Goal: Task Accomplishment & Management: Complete application form

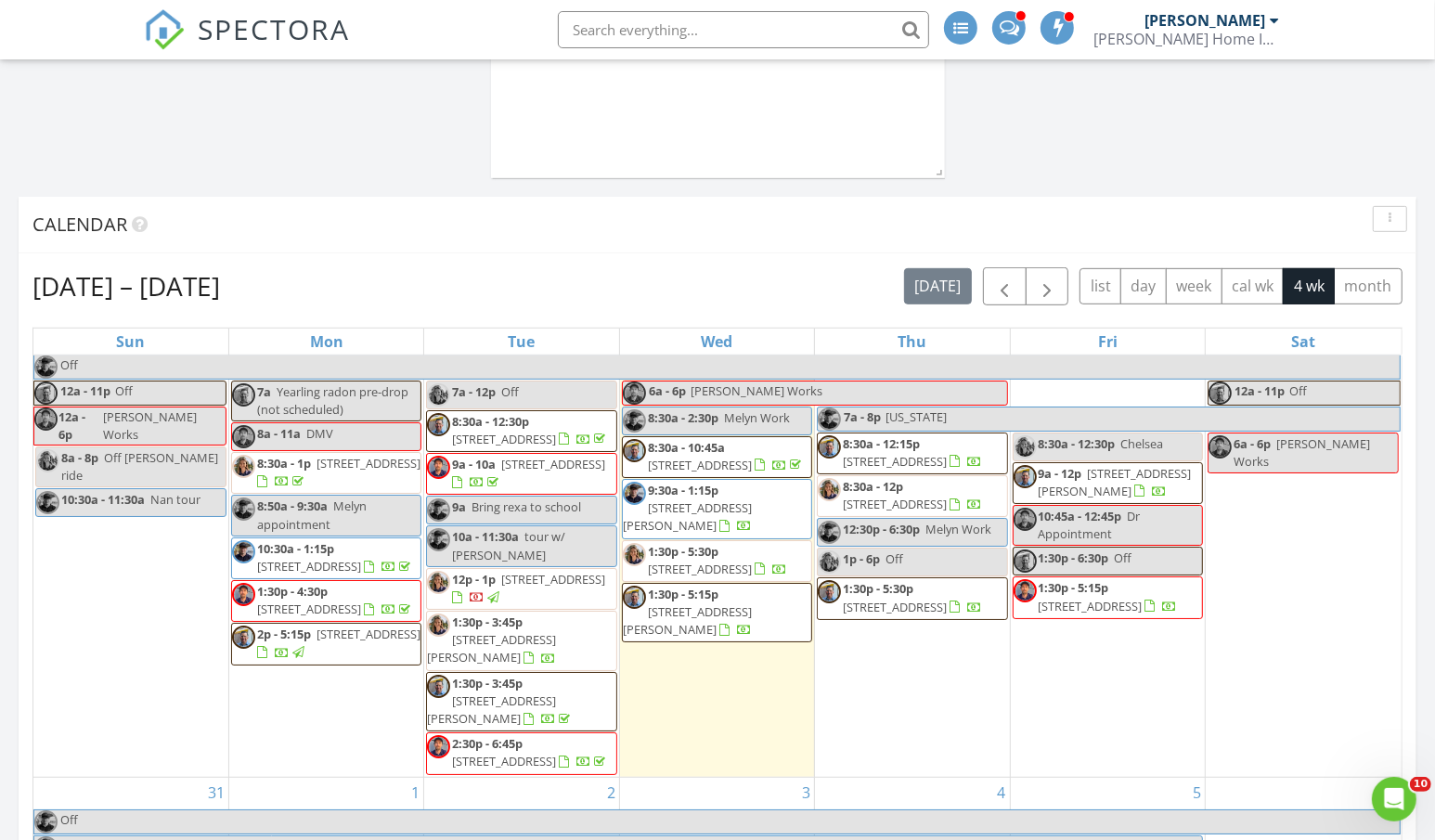
scroll to position [28, 0]
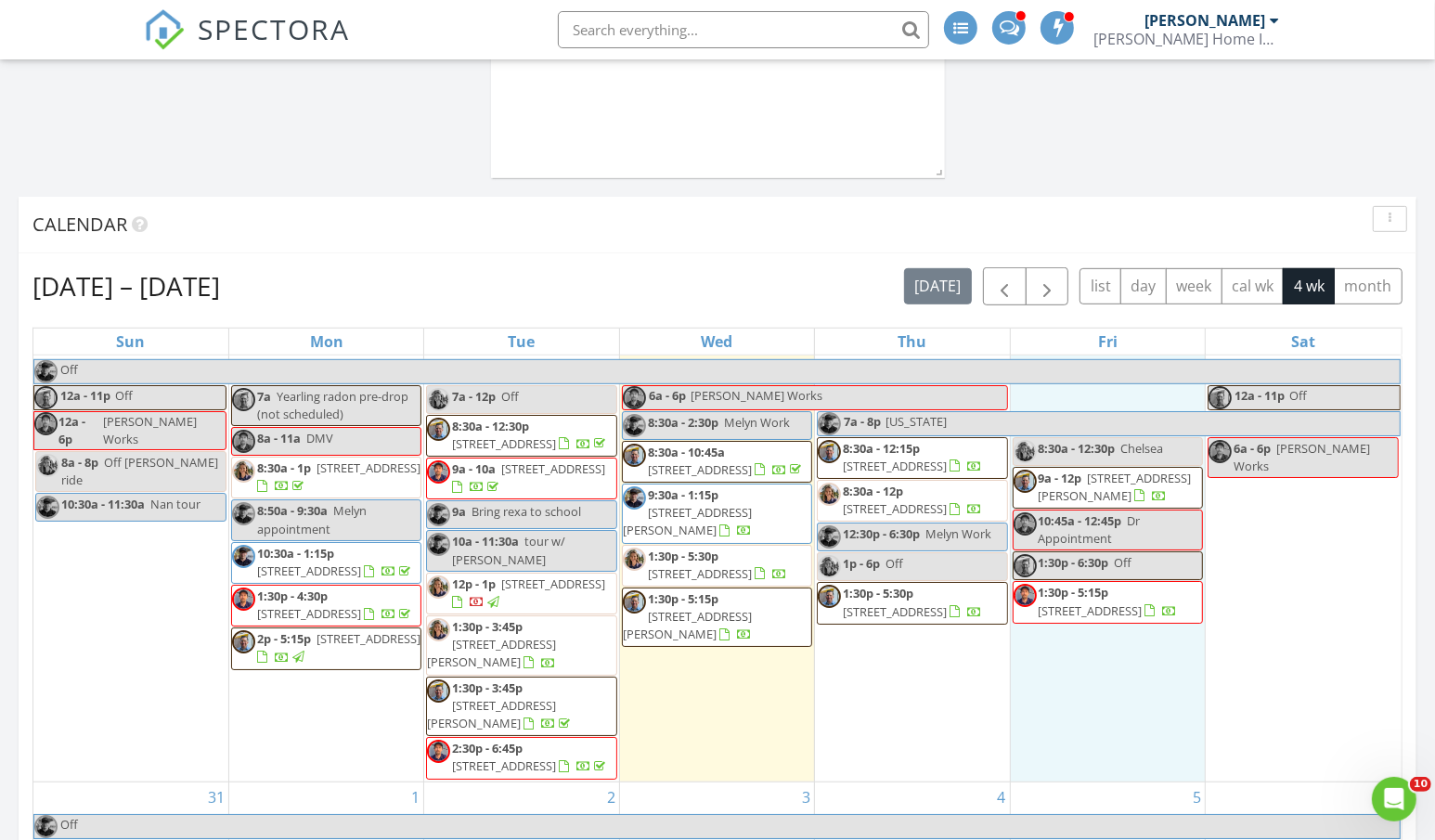
click at [1115, 686] on div "29 8:30a - 12:30p Chelsea 9a - 12p 7862 NW Dorthea Ter, Portland 97229 10:45a -…" at bounding box center [1107, 554] width 194 height 453
click at [1101, 606] on link "Inspection" at bounding box center [1104, 606] width 96 height 30
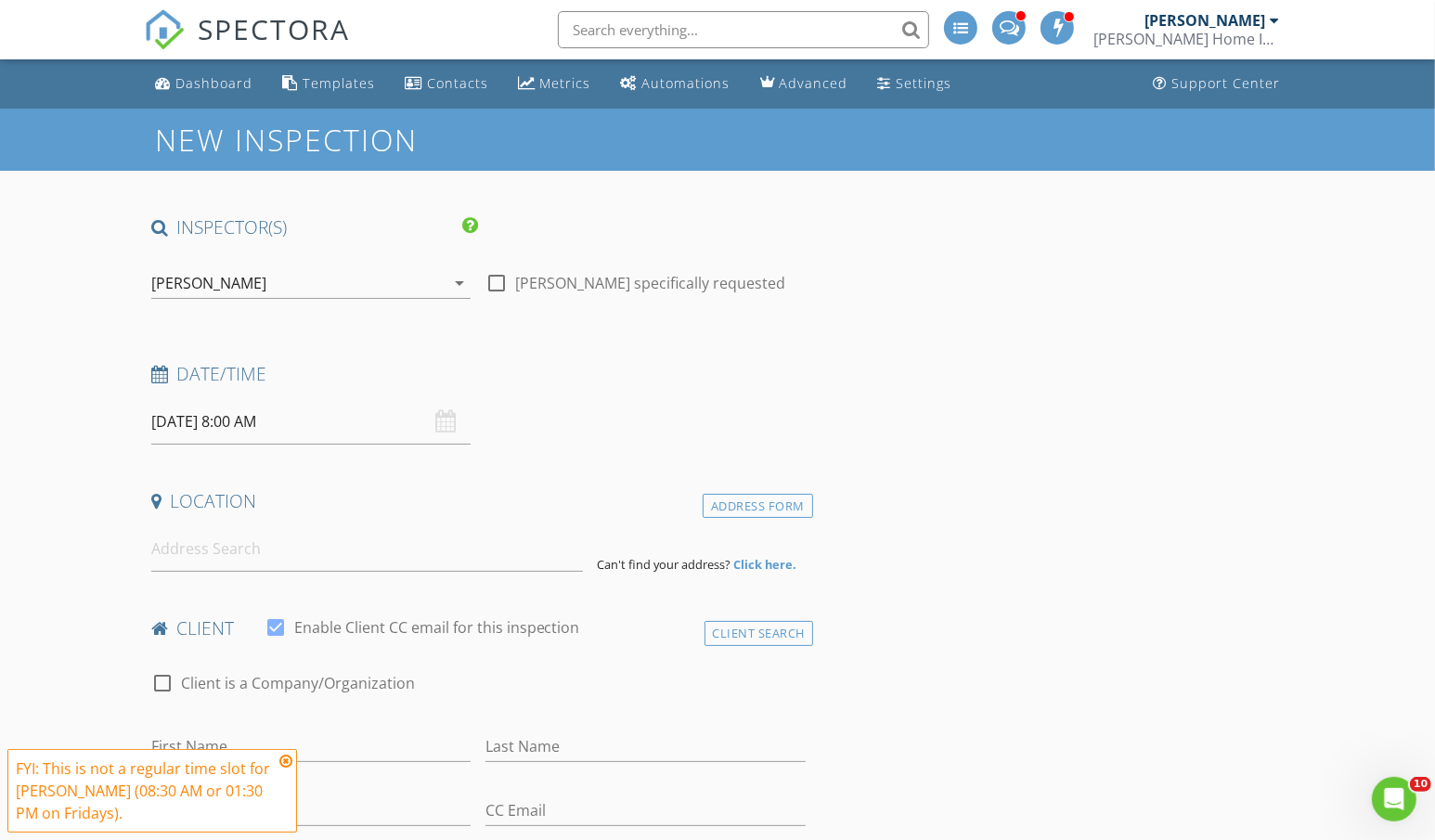
click at [253, 297] on div "Ian Watson arrow_drop_down" at bounding box center [310, 283] width 320 height 31
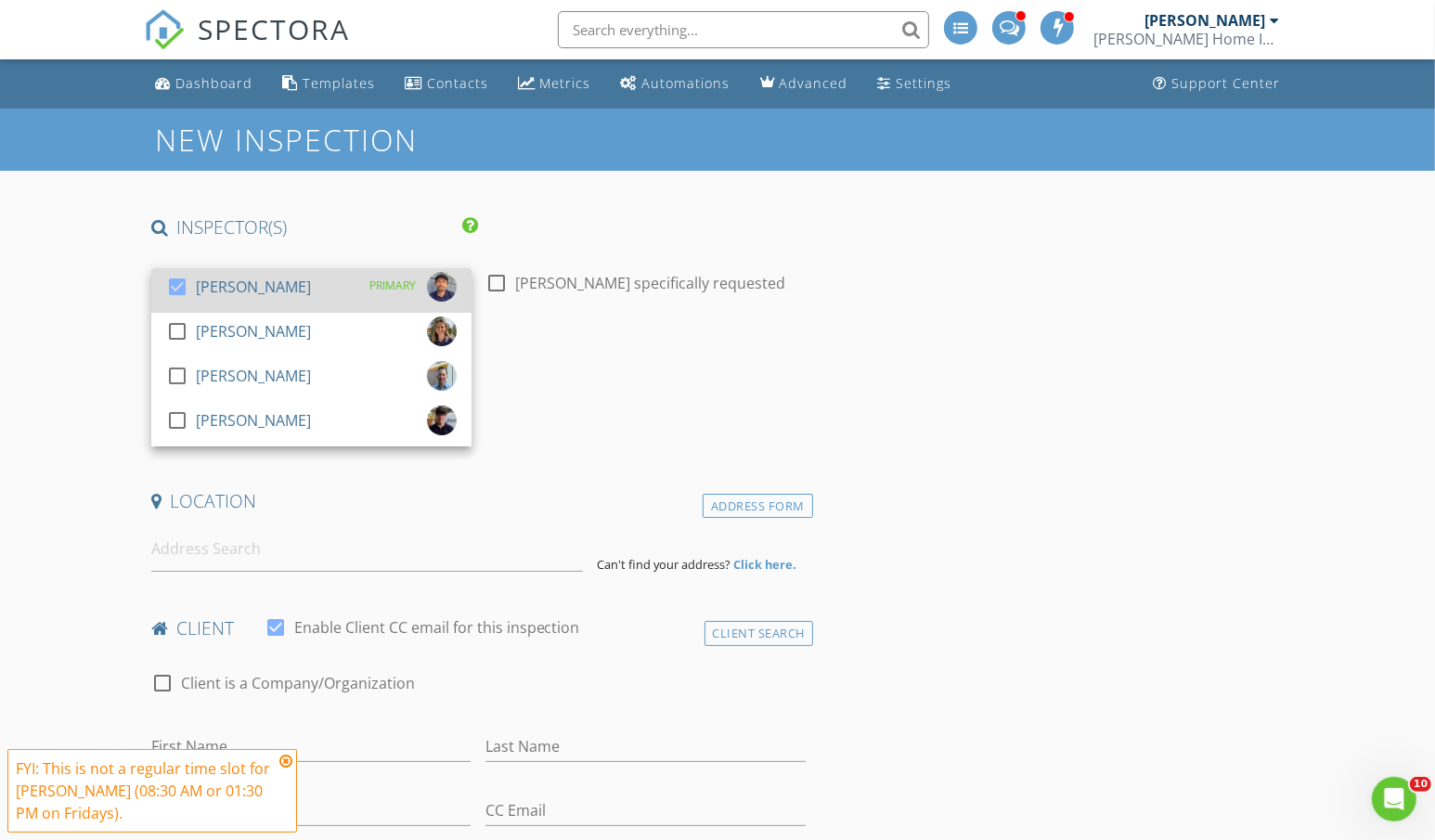
click at [210, 282] on div "[PERSON_NAME]" at bounding box center [253, 286] width 115 height 30
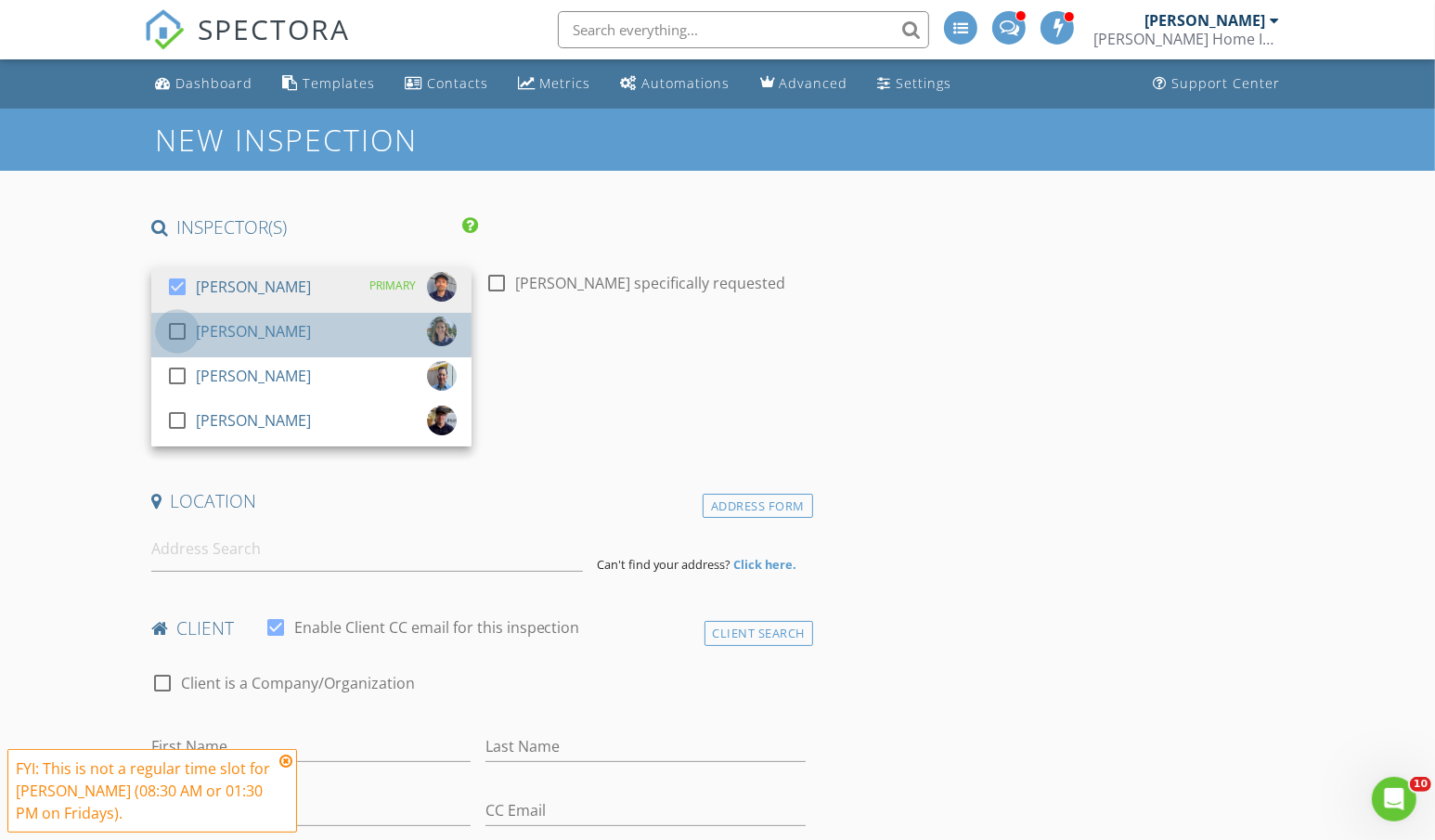
click at [191, 327] on div at bounding box center [177, 331] width 32 height 32
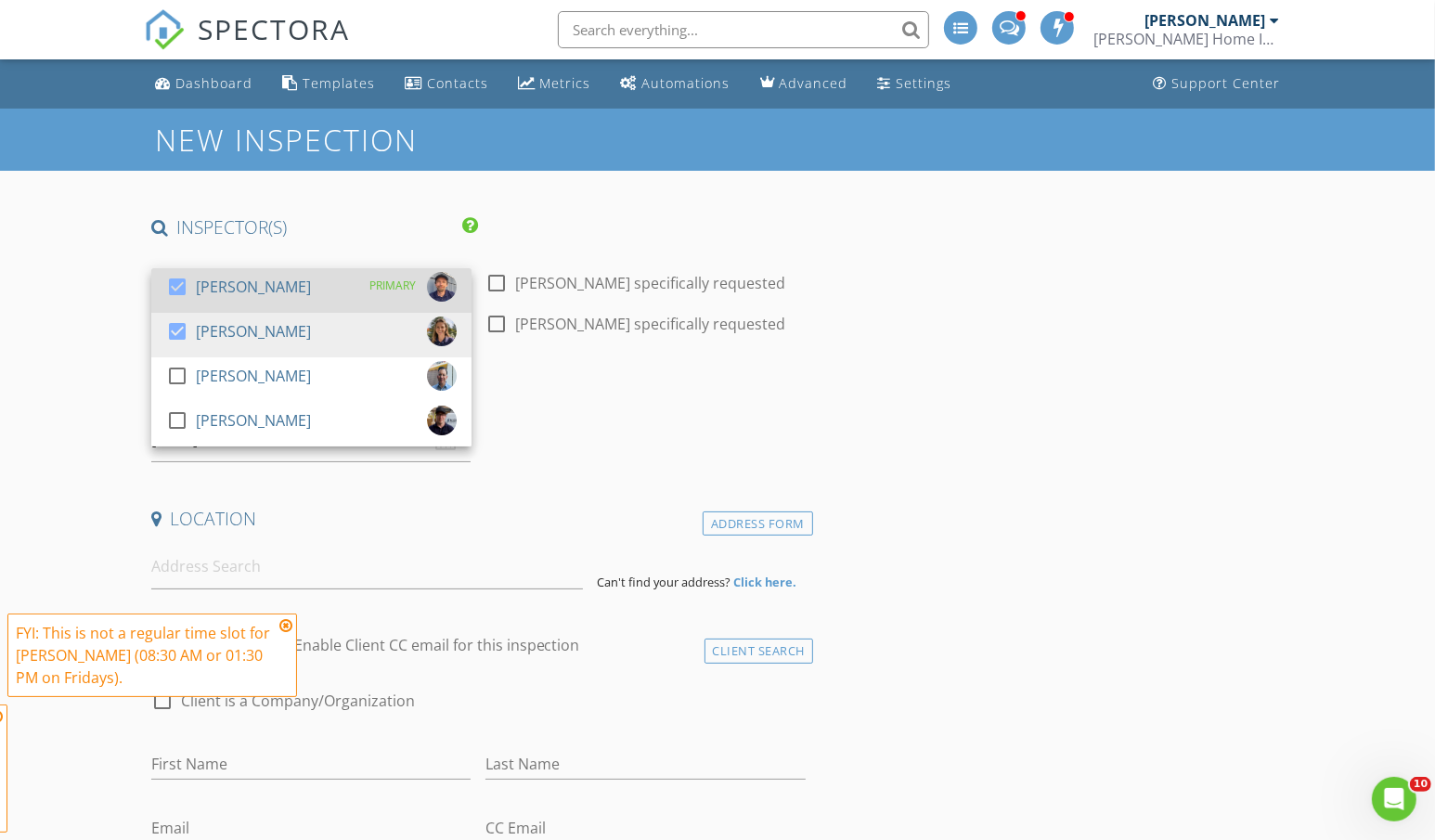
click at [178, 293] on div at bounding box center [177, 286] width 32 height 32
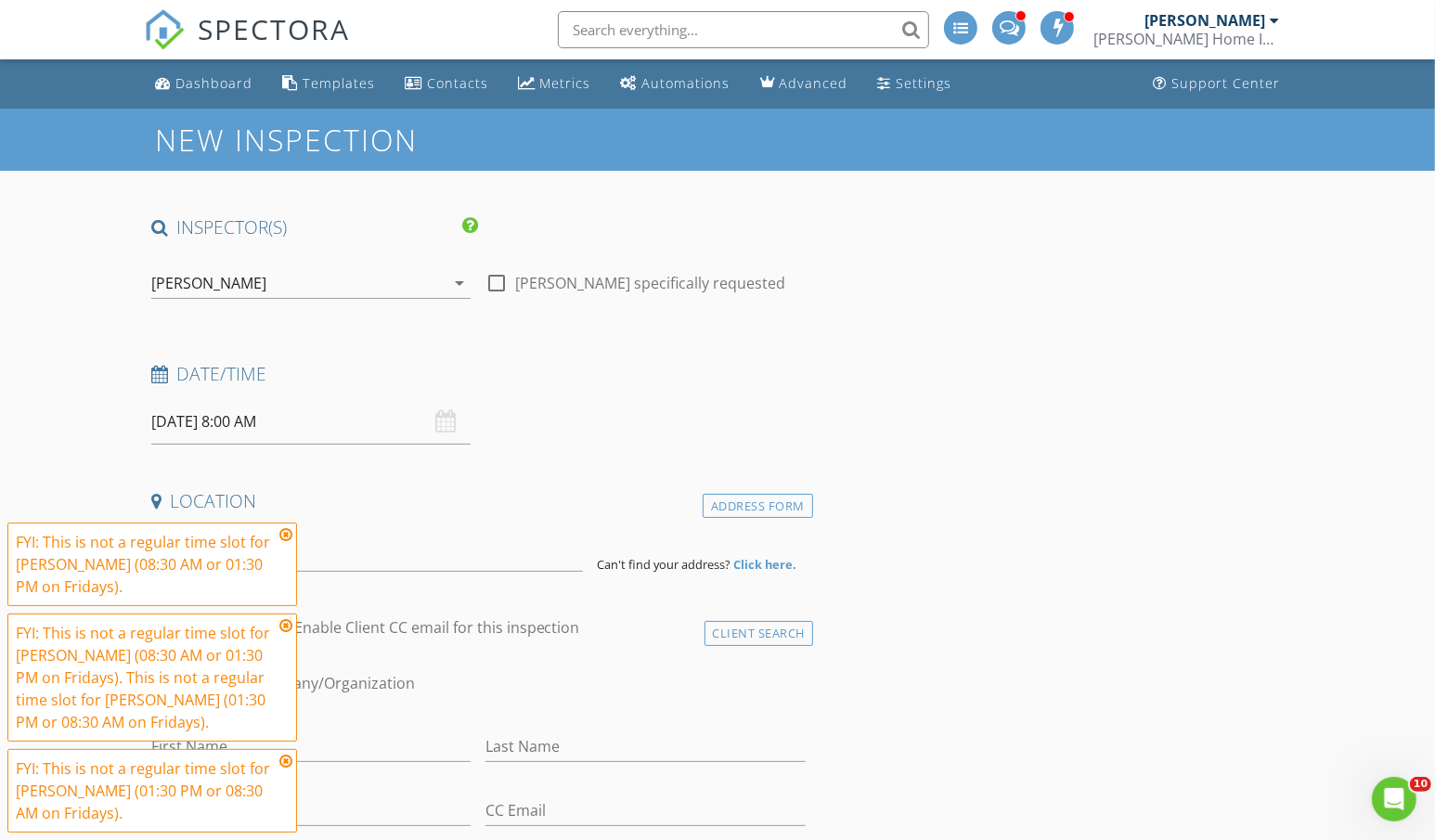
click at [292, 536] on div "FYI: This is not a regular time slot for Ian Watson (08:30 AM or 01:30 PM on Fr…" at bounding box center [152, 564] width 289 height 83
click at [287, 536] on icon at bounding box center [285, 534] width 13 height 14
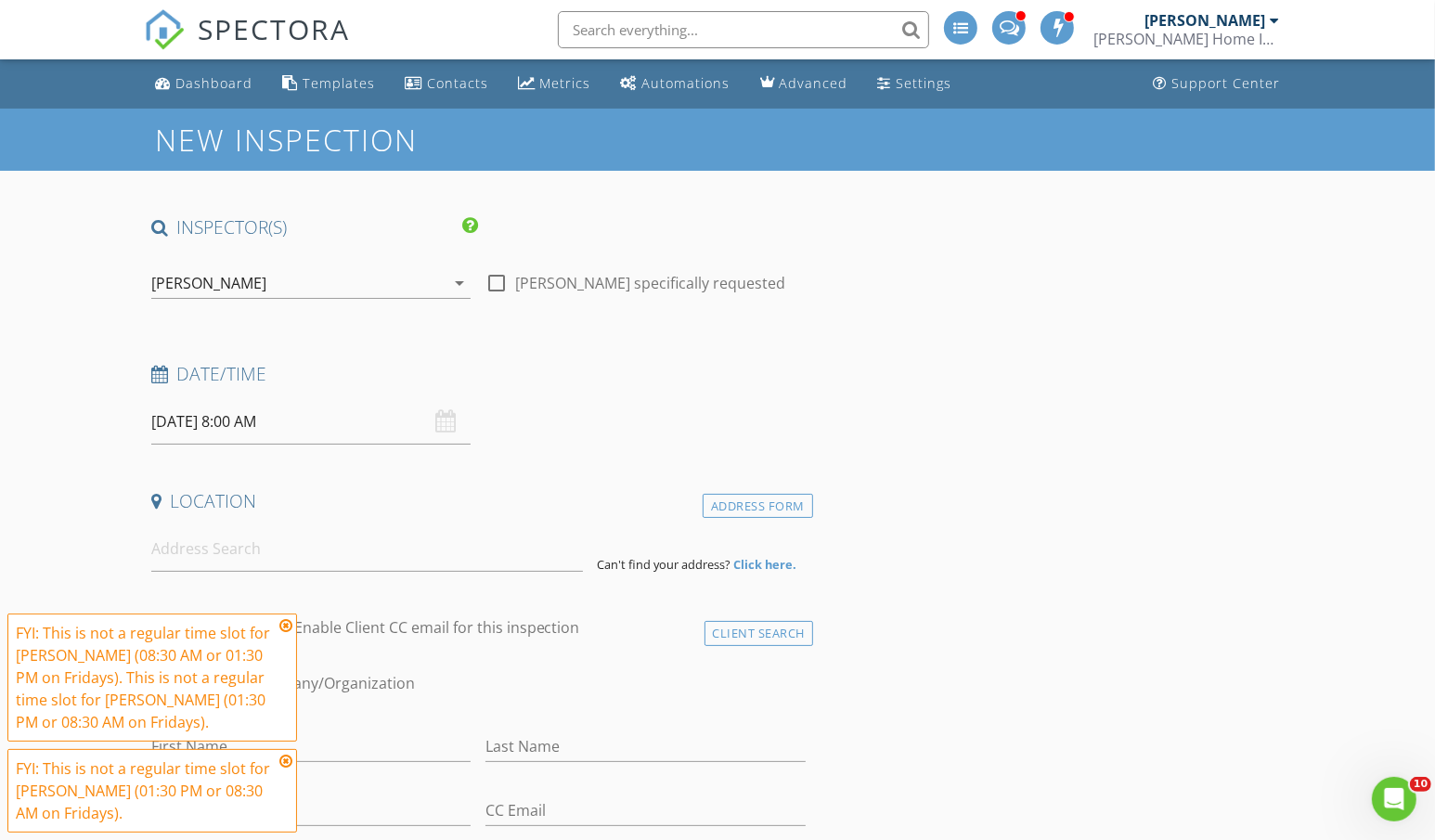
click at [287, 618] on icon at bounding box center [285, 624] width 13 height 14
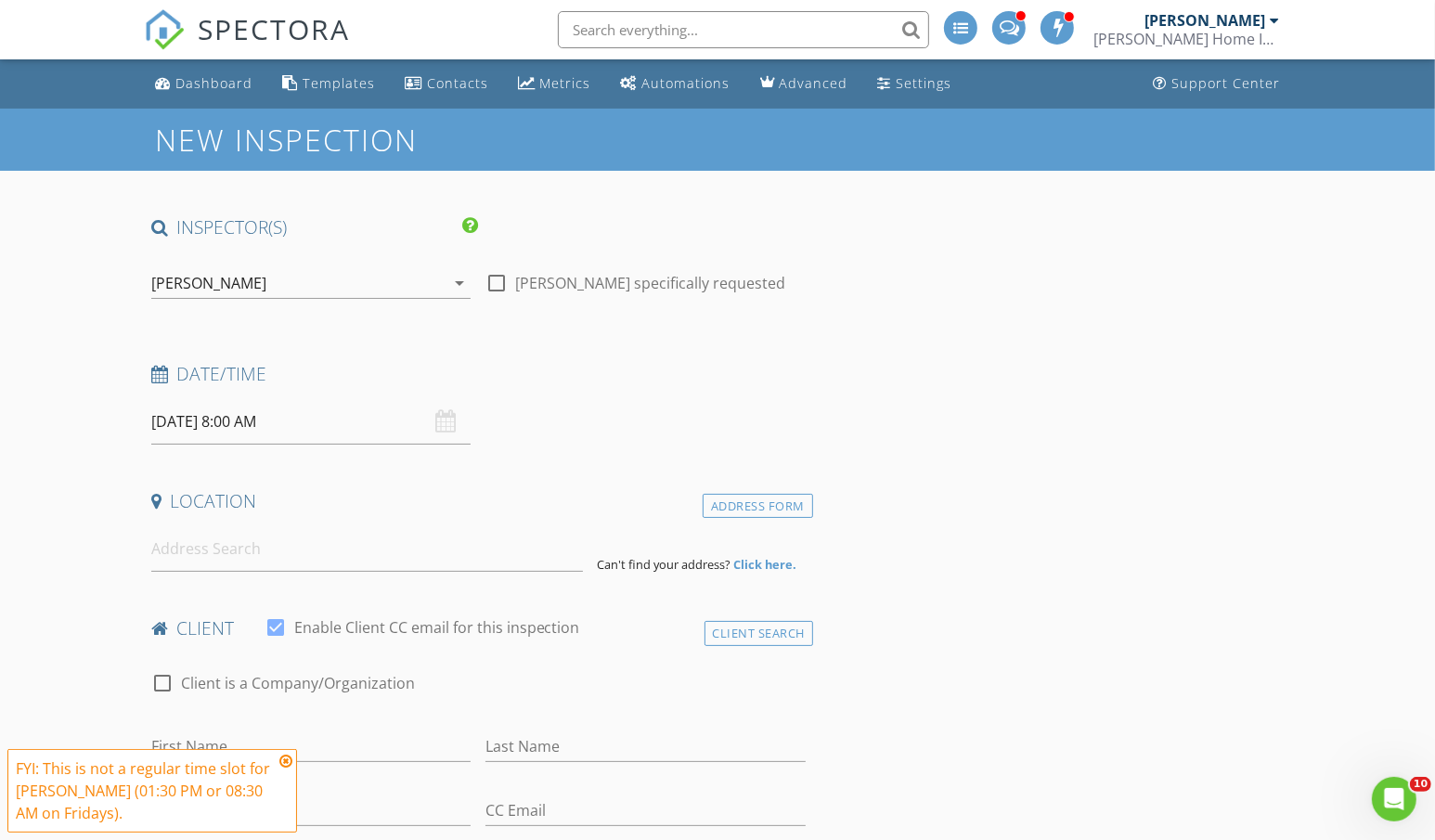
click at [288, 758] on icon at bounding box center [285, 760] width 13 height 14
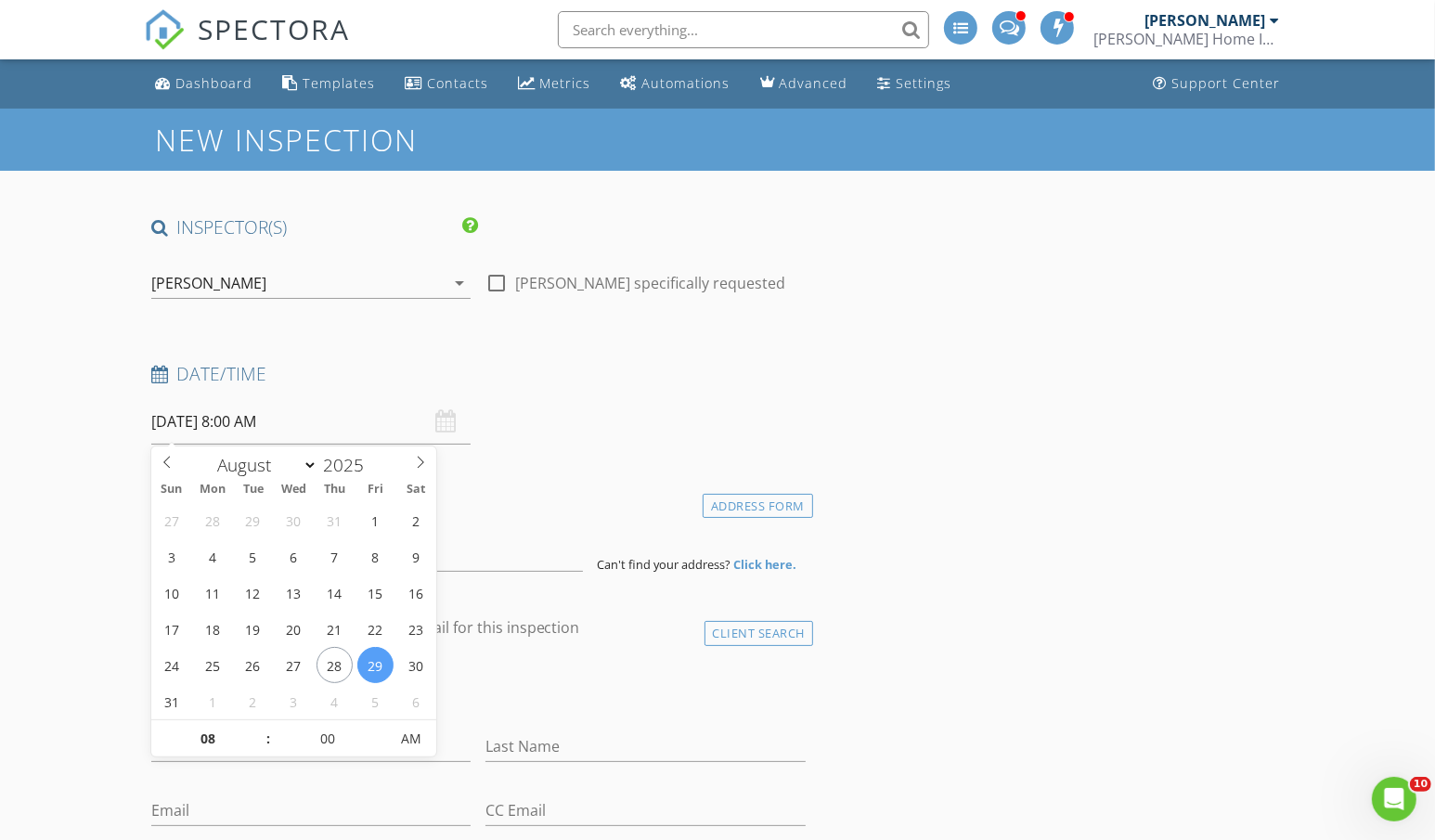
click at [310, 434] on input "08/29/2025 8:00 AM" at bounding box center [310, 421] width 320 height 45
type input "09"
type input "08/29/2025 9:00 AM"
click at [260, 726] on span at bounding box center [258, 729] width 13 height 18
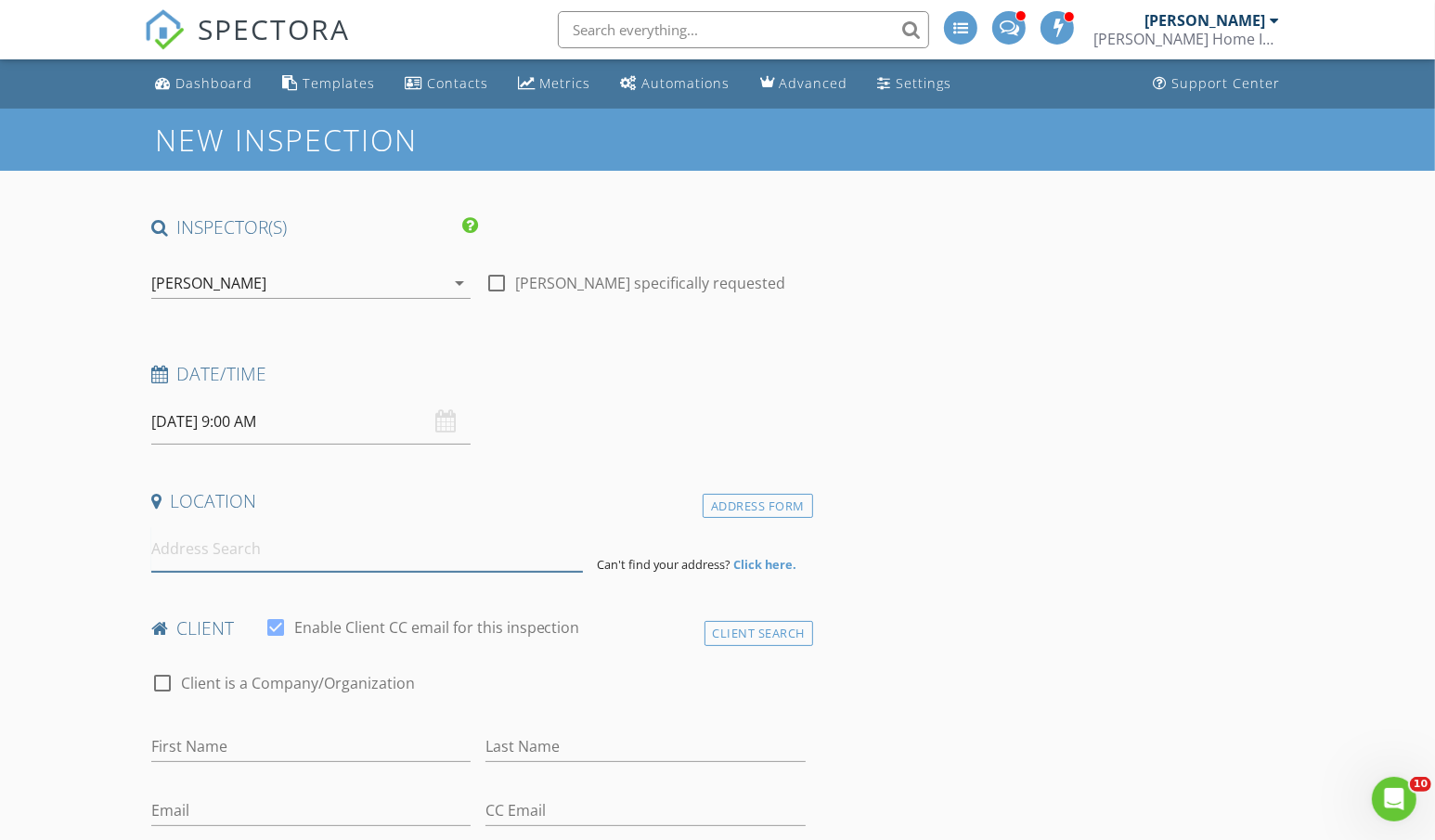
click at [237, 550] on input at bounding box center [366, 548] width 431 height 45
paste input "6631 SE Mitchell Ct, Portland, OR"
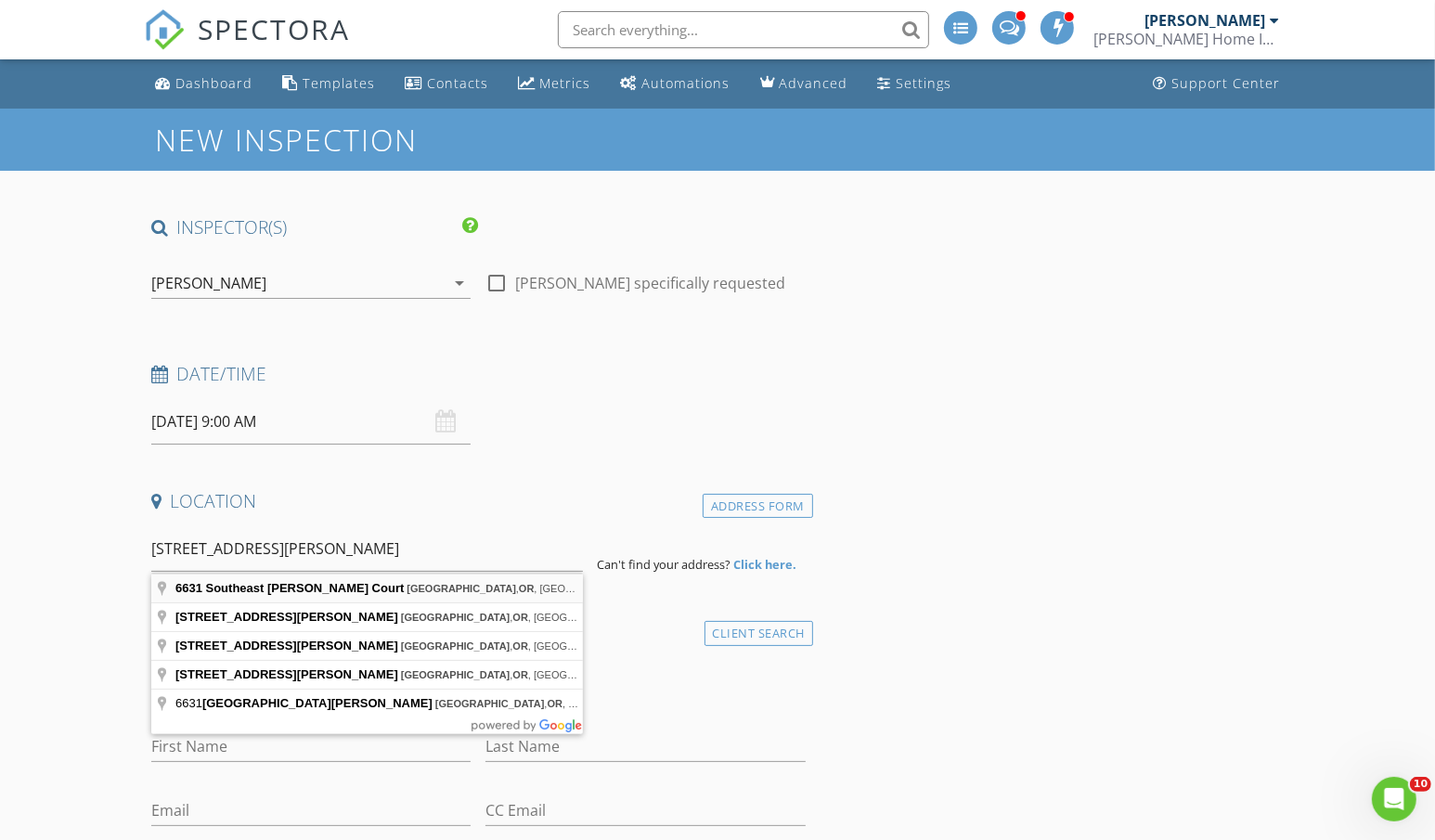
type input "6631 Southeast Mitchell Court, Portland, OR, USA"
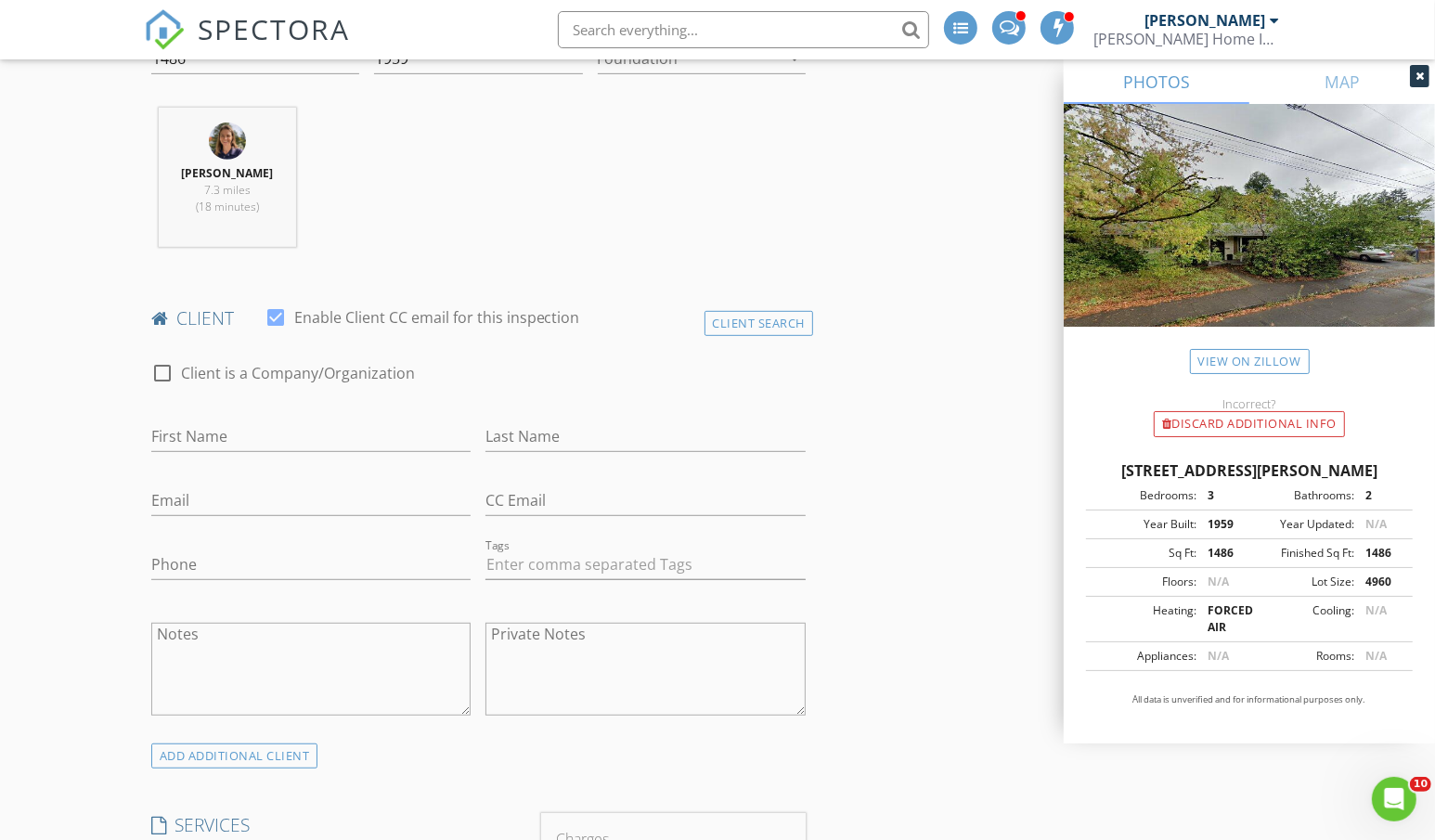
scroll to position [688, 0]
click at [233, 562] on input "Phone" at bounding box center [310, 565] width 320 height 31
paste input "541-908-4251"
type input "541-908-4251"
click at [256, 443] on input "First Name" at bounding box center [310, 438] width 320 height 31
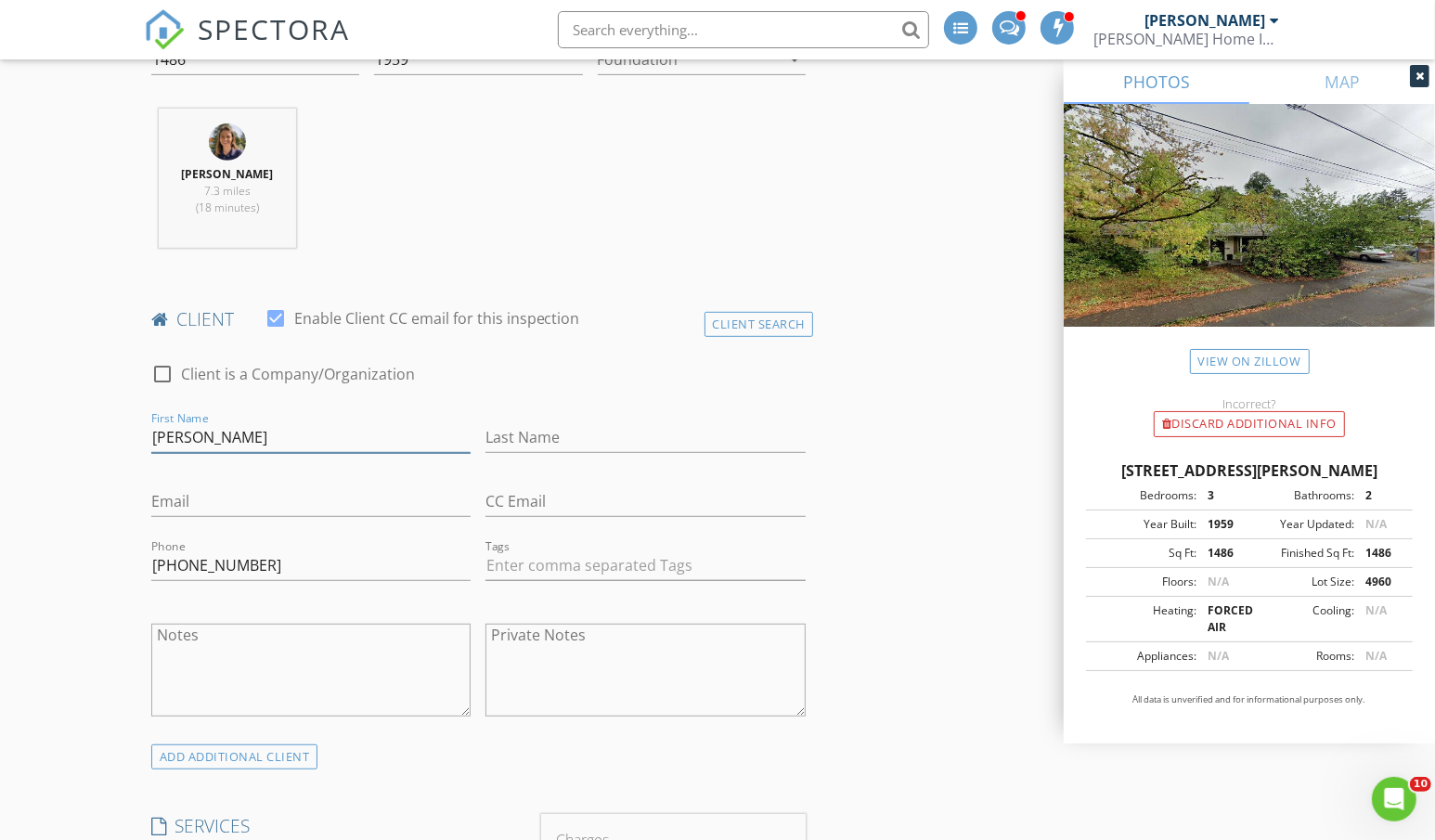
type input "Spencer"
type input "Franklin"
click at [286, 501] on input "Email" at bounding box center [310, 502] width 320 height 31
paste input "spencefrank117@gmail.com"
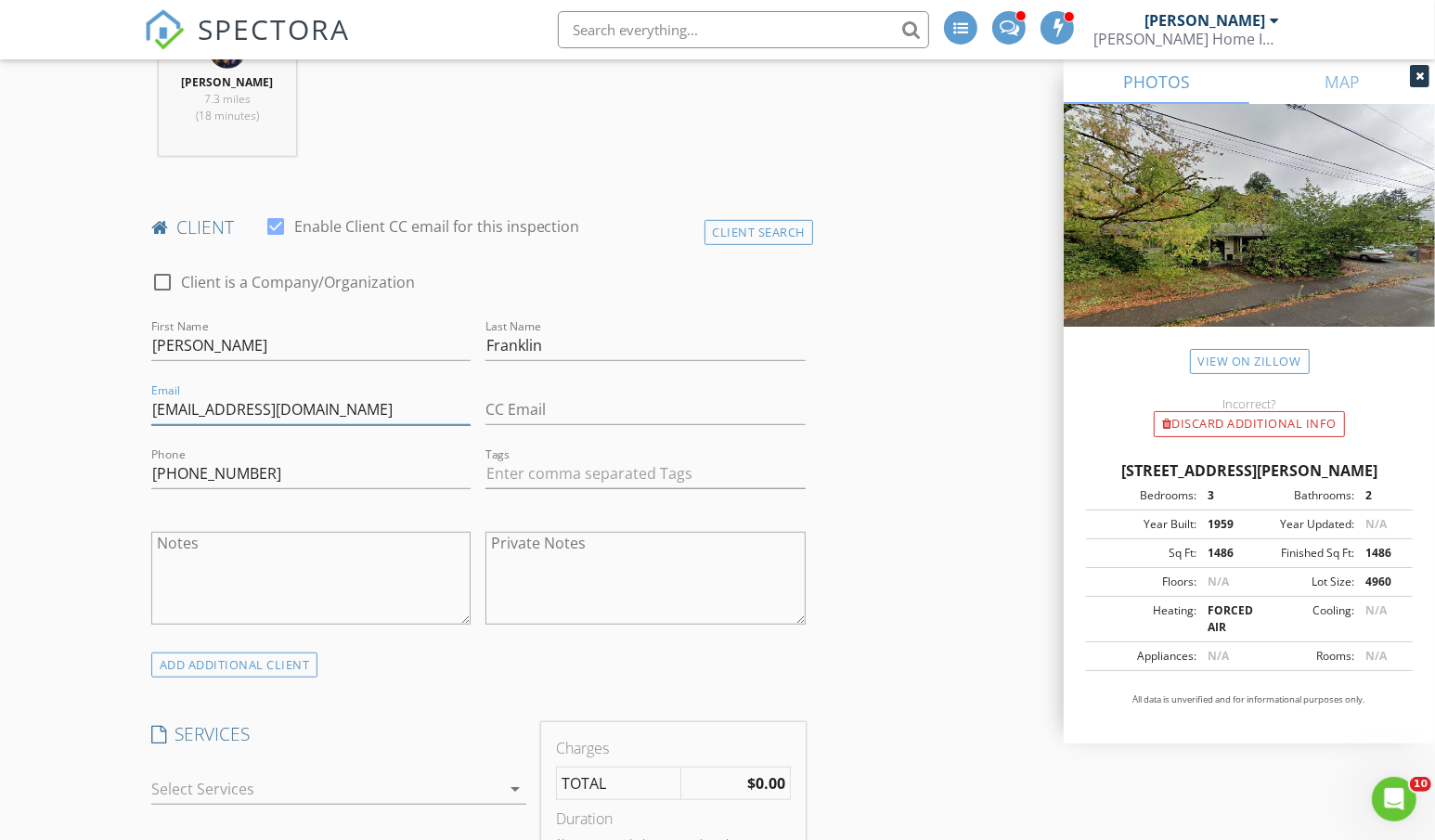
scroll to position [895, 0]
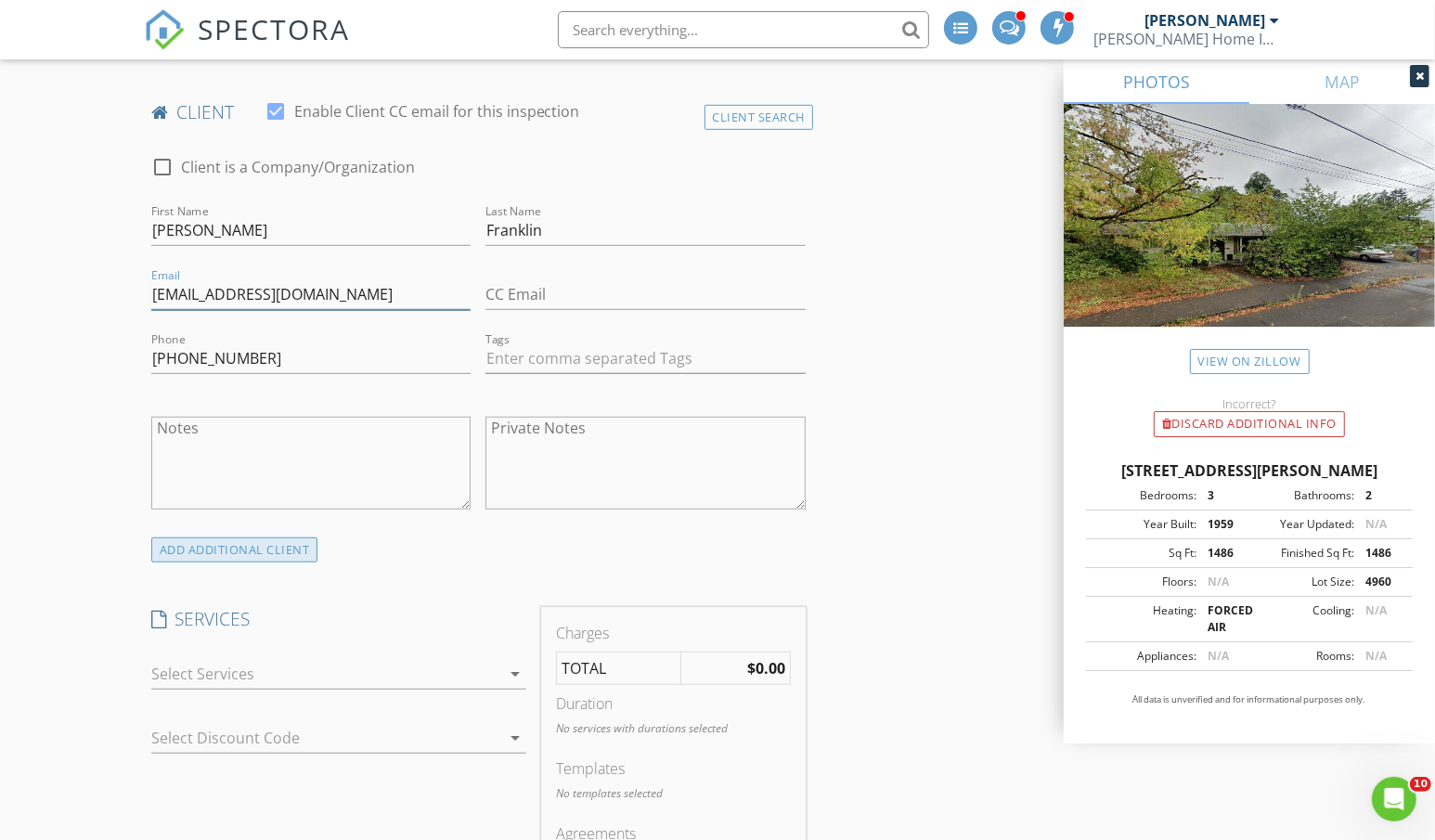
type input "spencefrank117@gmail.com"
click at [260, 551] on div "ADD ADDITIONAL client" at bounding box center [234, 550] width 167 height 25
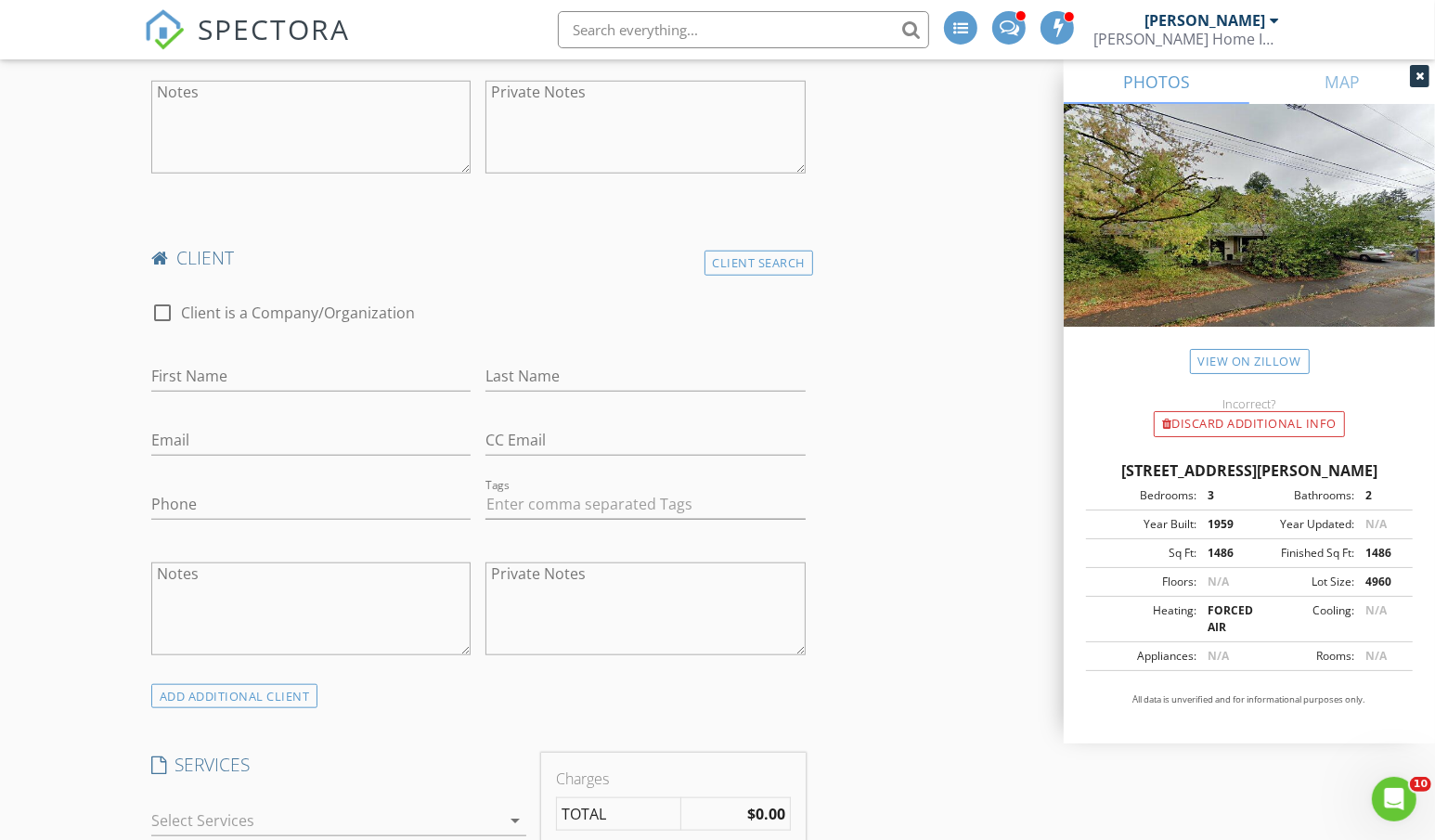
scroll to position [1255, 0]
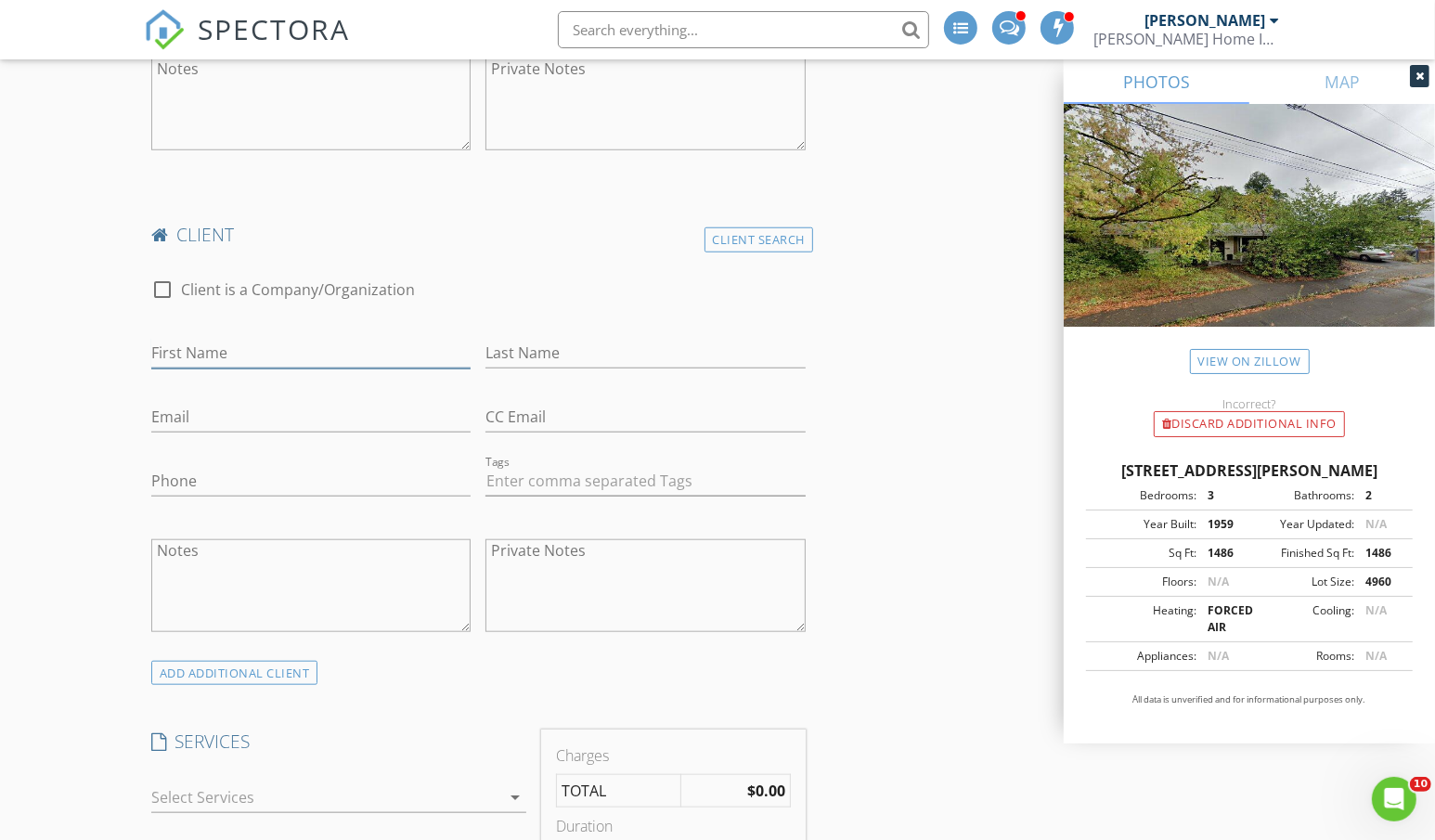
click at [315, 359] on input "First Name" at bounding box center [310, 353] width 320 height 31
type input "Ciera"
type input "Franklin"
click at [268, 484] on input "Phone" at bounding box center [310, 481] width 320 height 31
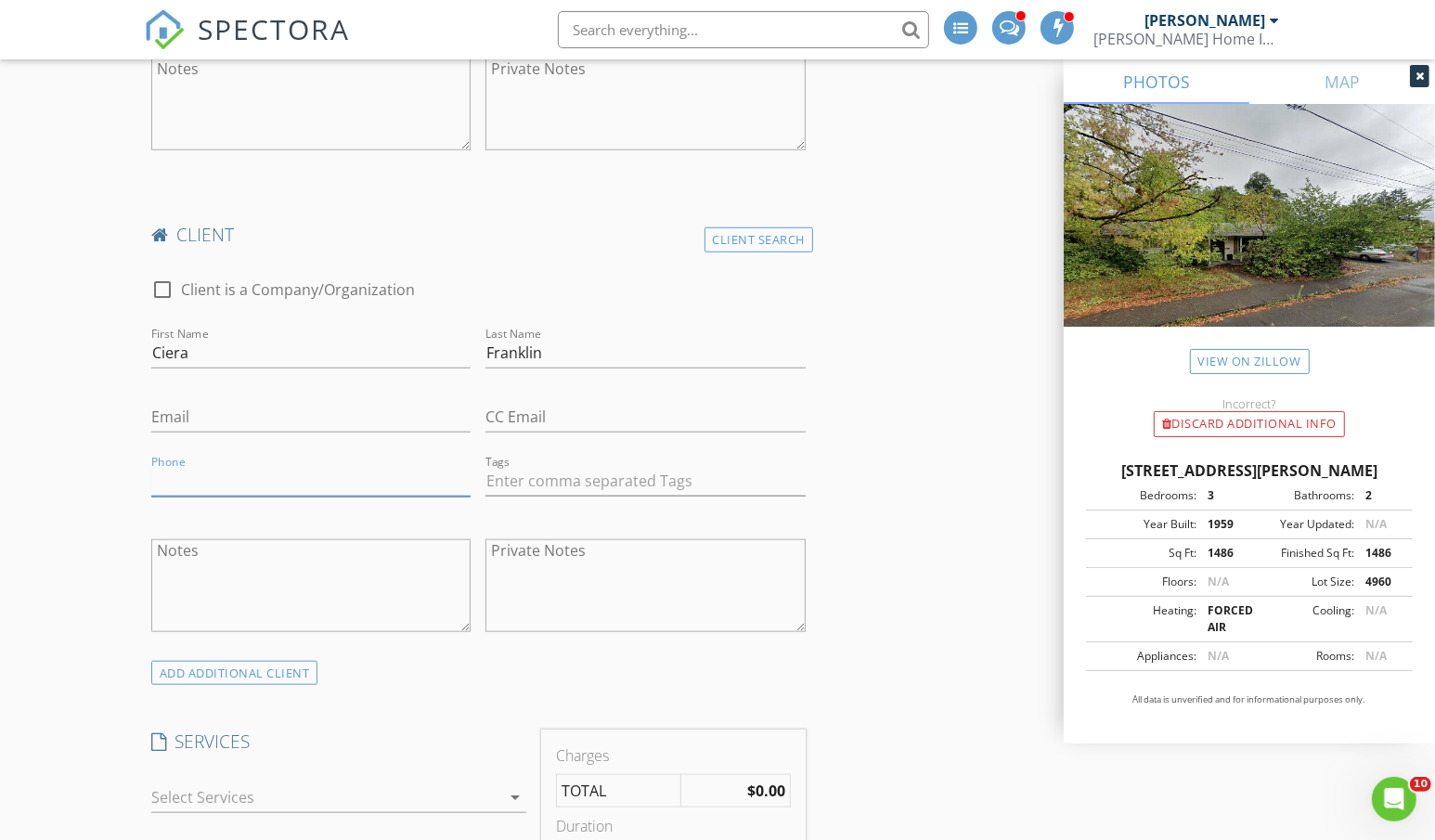
paste input "503-459-6249"
type input "503-459-6249"
click at [275, 427] on input "Email" at bounding box center [310, 418] width 320 height 31
paste input "cierachaussee@gmail.com"
type input "cierachaussee@gmail.com"
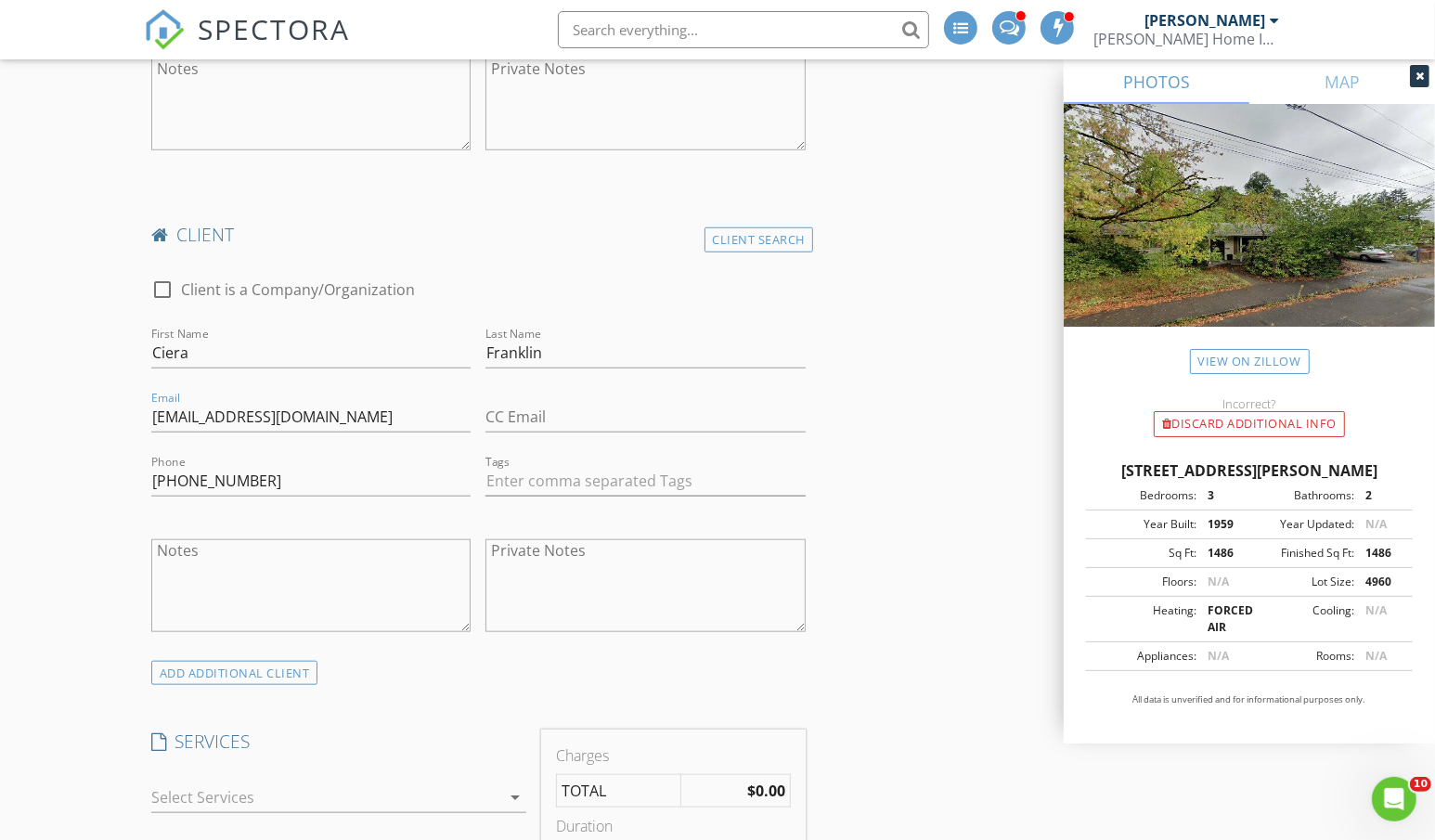
click at [111, 490] on div "New Inspection INSPECTOR(S) check_box_outline_blank Ian Watson check_box Mika D…" at bounding box center [718, 825] width 1435 height 3941
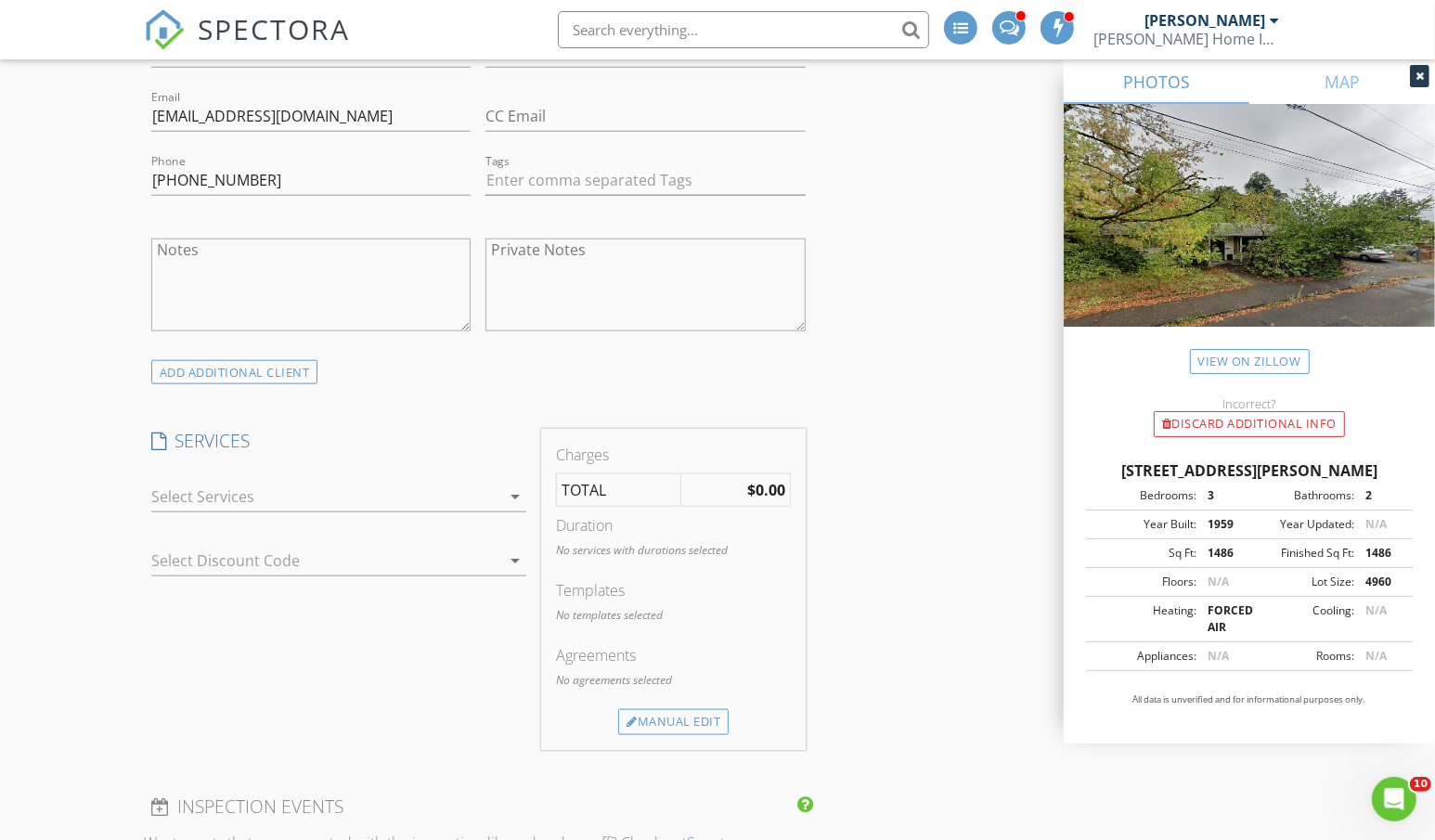
scroll to position [1621, 0]
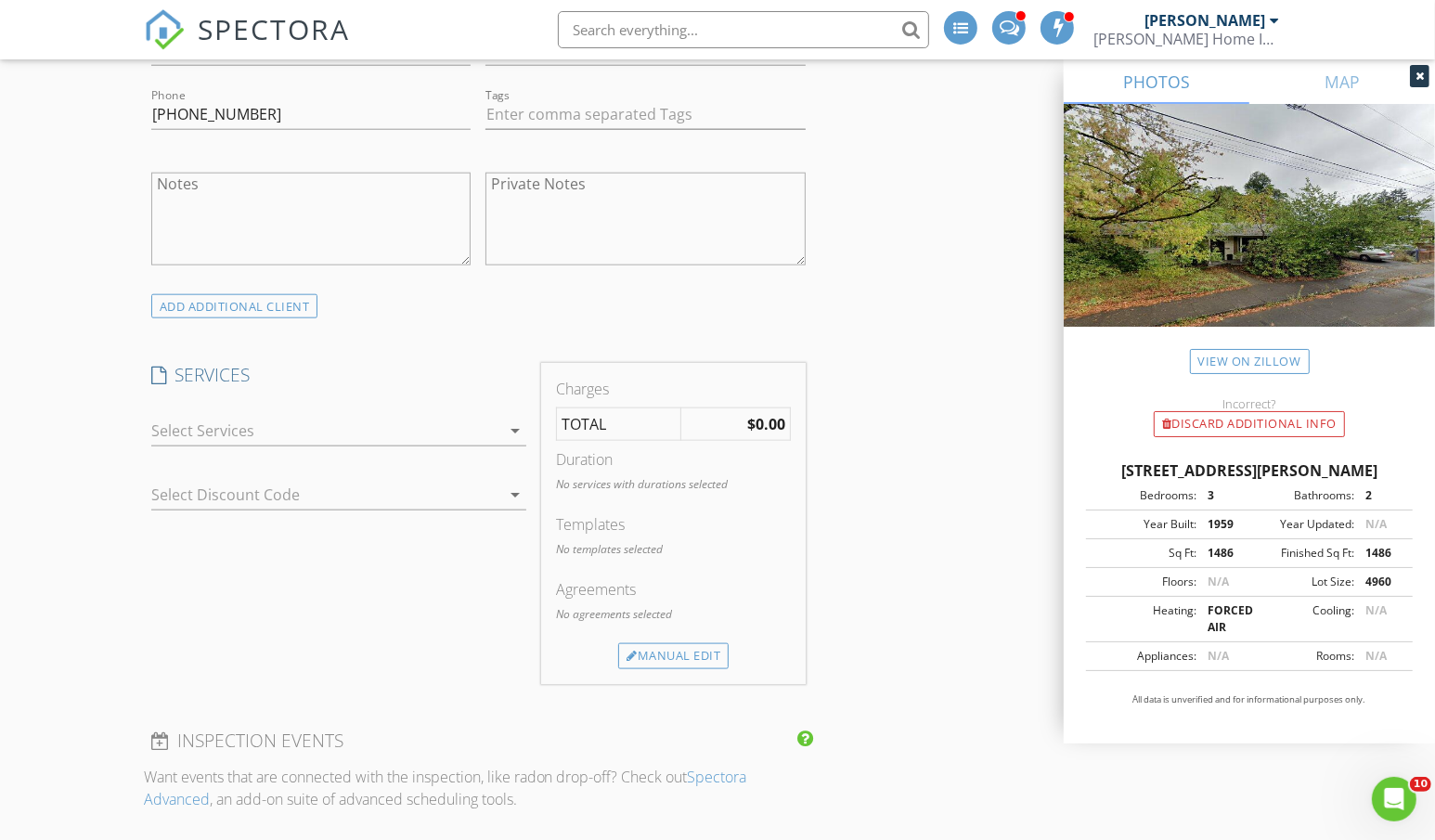
click at [254, 443] on div at bounding box center [326, 430] width 350 height 30
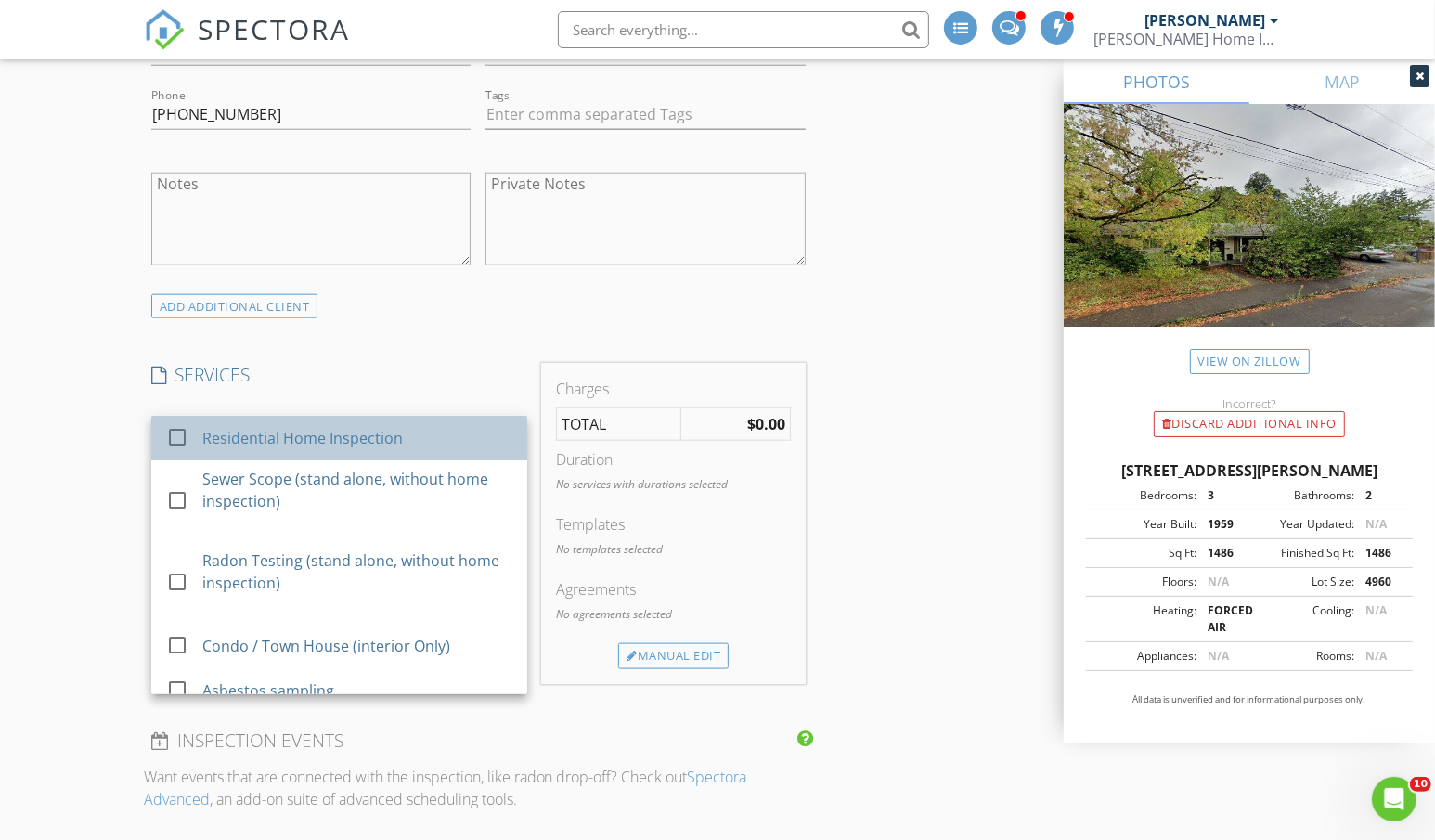
click at [220, 443] on div "Residential Home Inspection" at bounding box center [302, 437] width 200 height 22
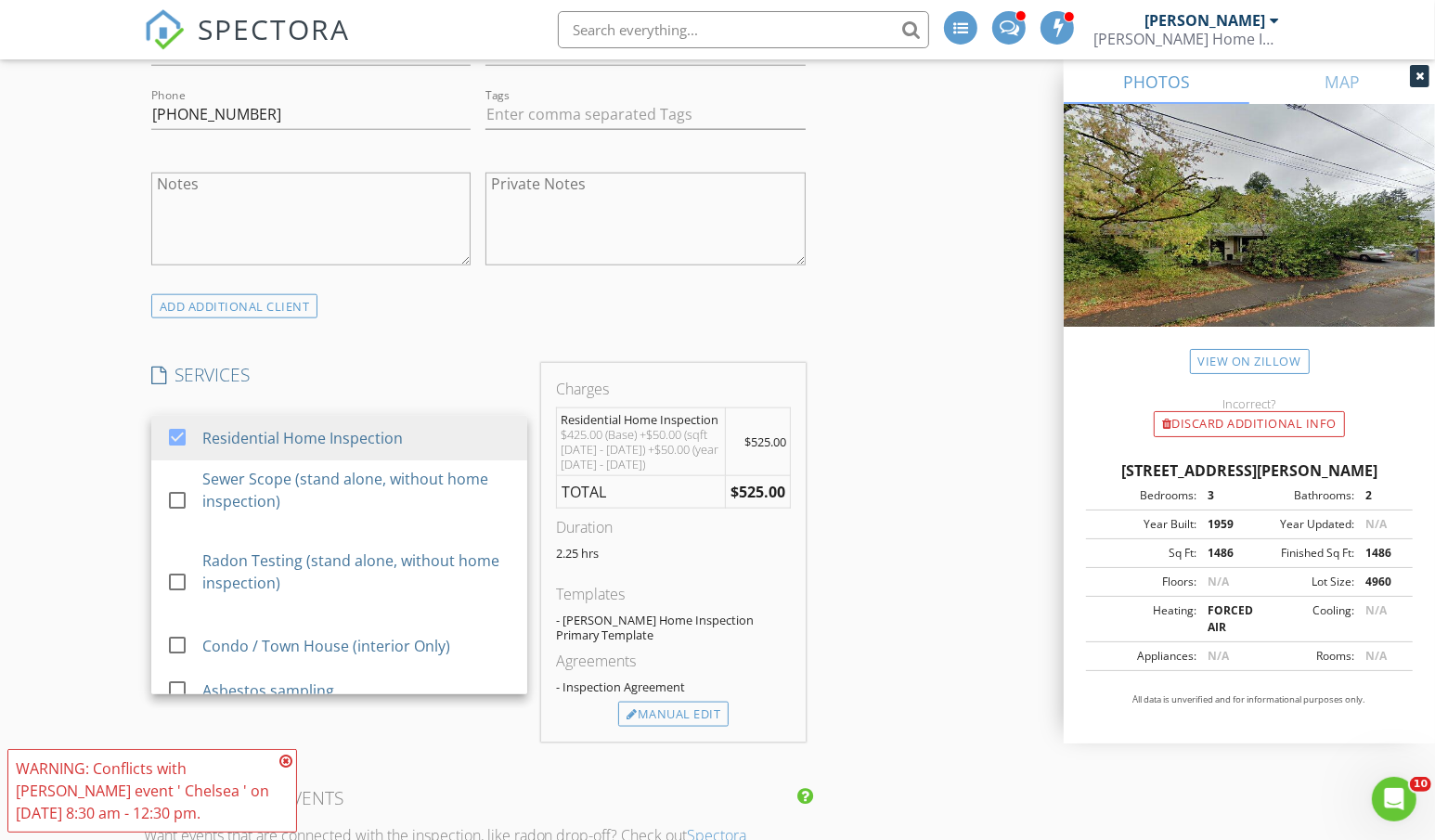
click at [100, 431] on div "New Inspection INSPECTOR(S) check_box_outline_blank Ian Watson check_box Mika D…" at bounding box center [718, 488] width 1435 height 4000
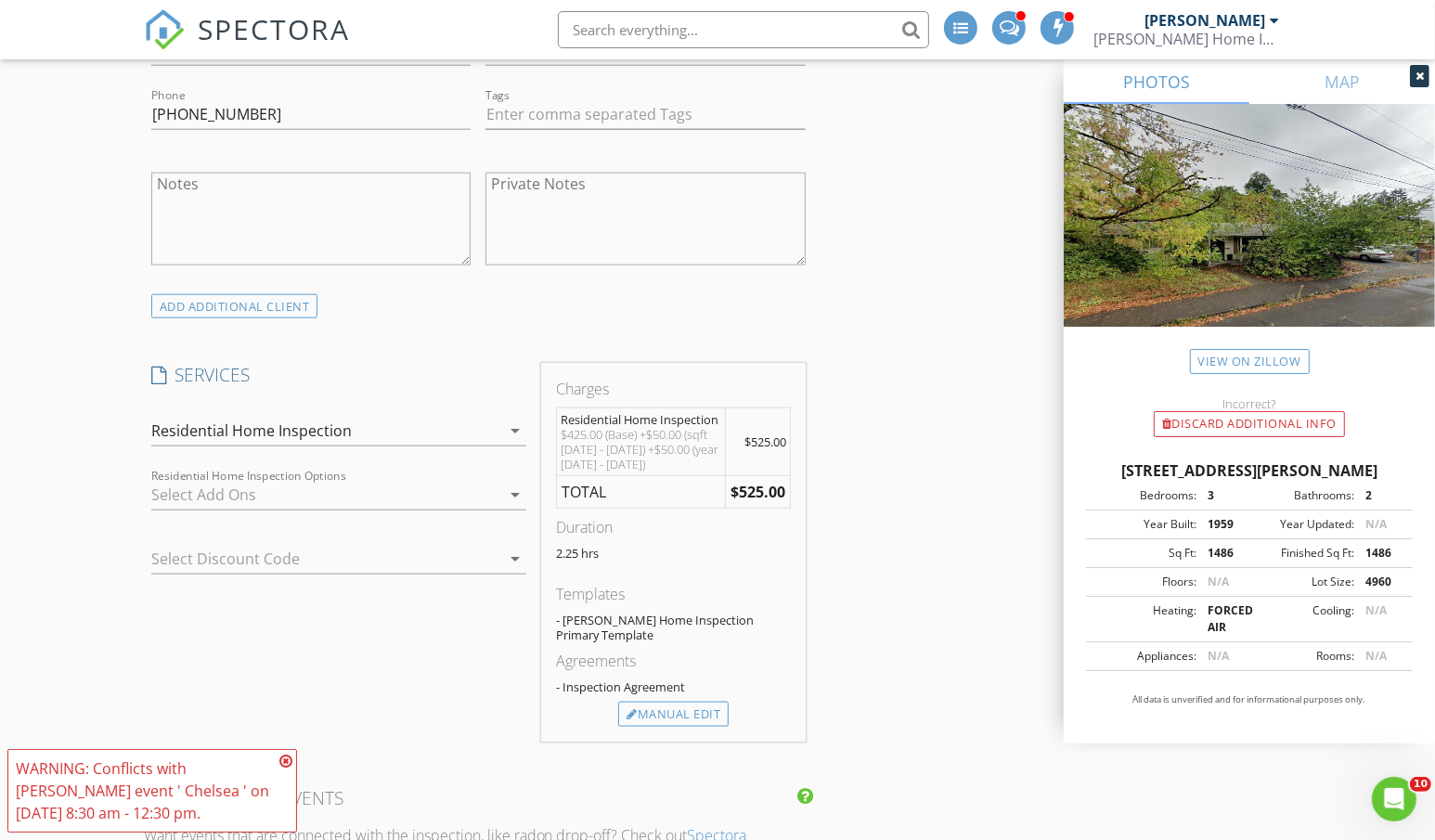
click at [249, 495] on div at bounding box center [326, 494] width 350 height 30
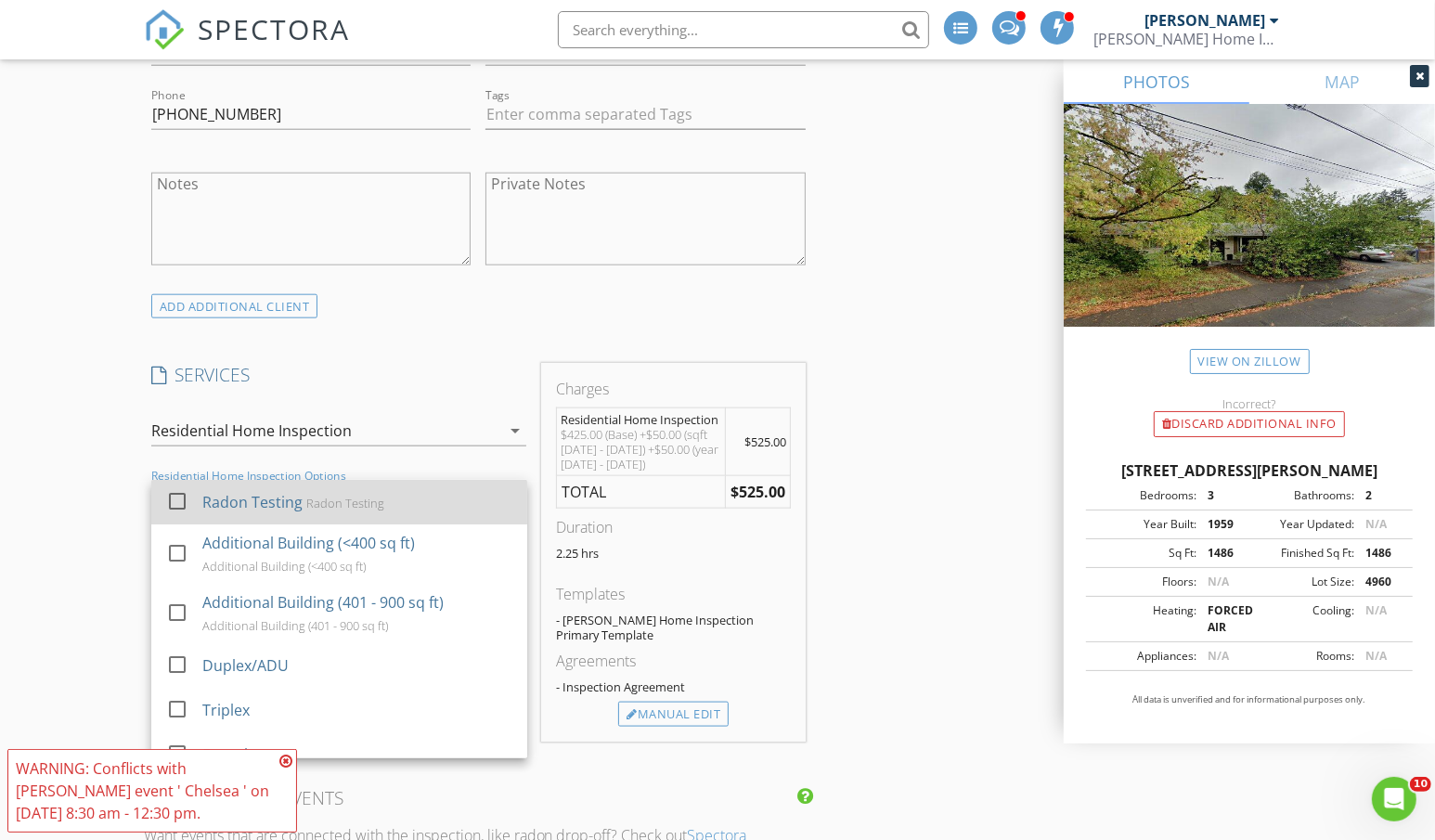
click at [249, 508] on div "Radon Testing" at bounding box center [252, 502] width 101 height 22
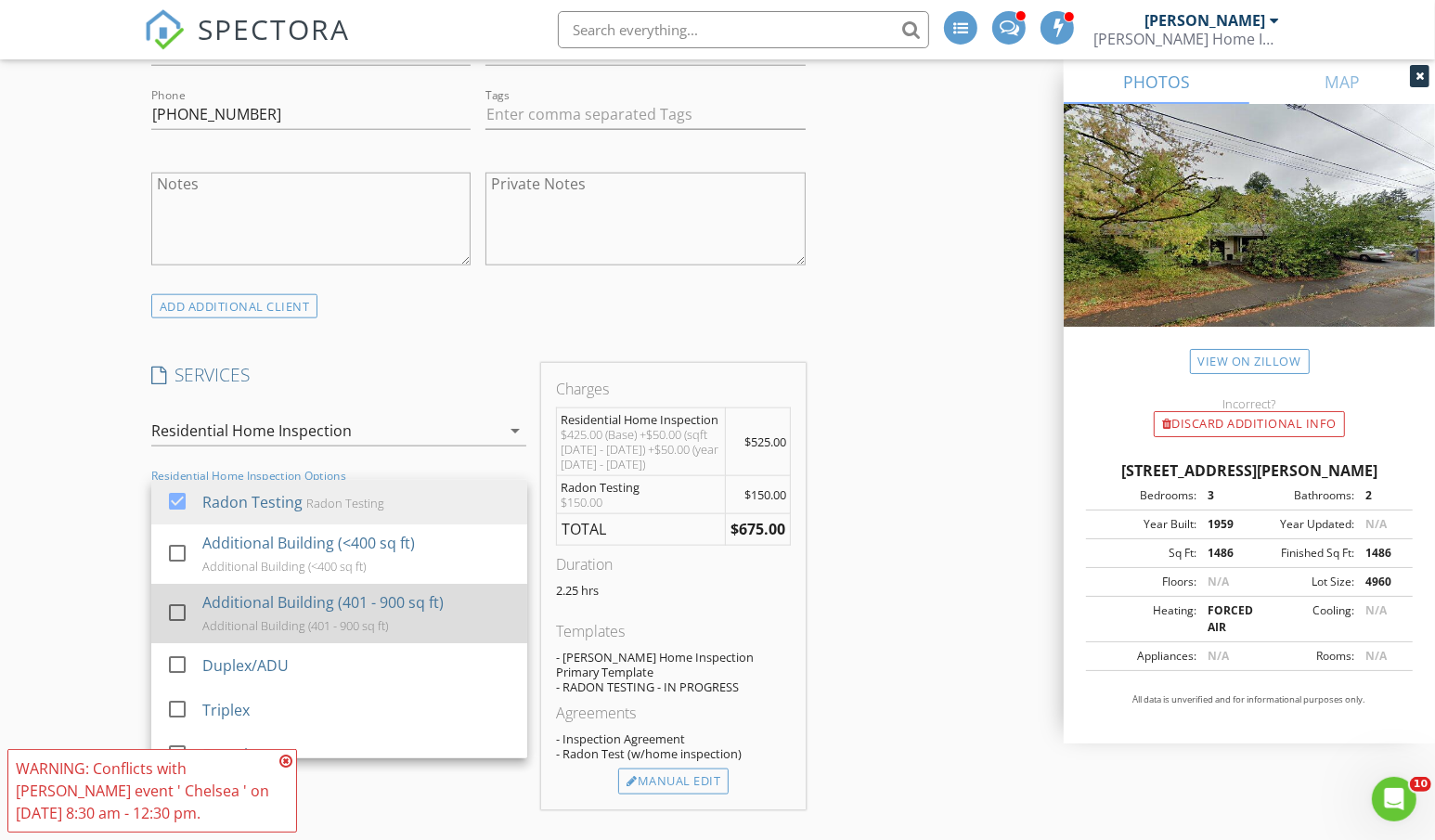
scroll to position [114, 0]
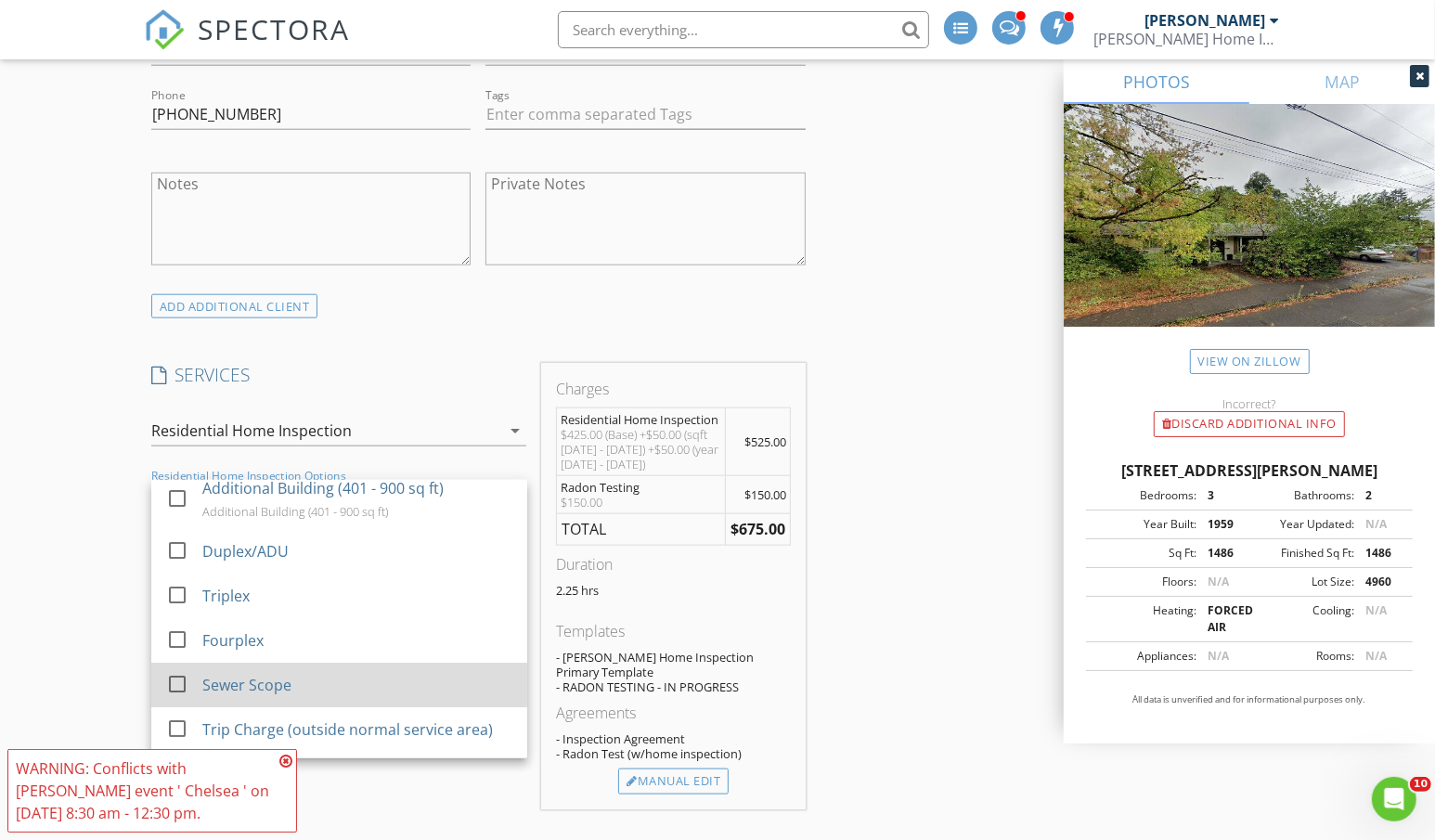
click at [286, 680] on div "Sewer Scope" at bounding box center [247, 684] width 89 height 22
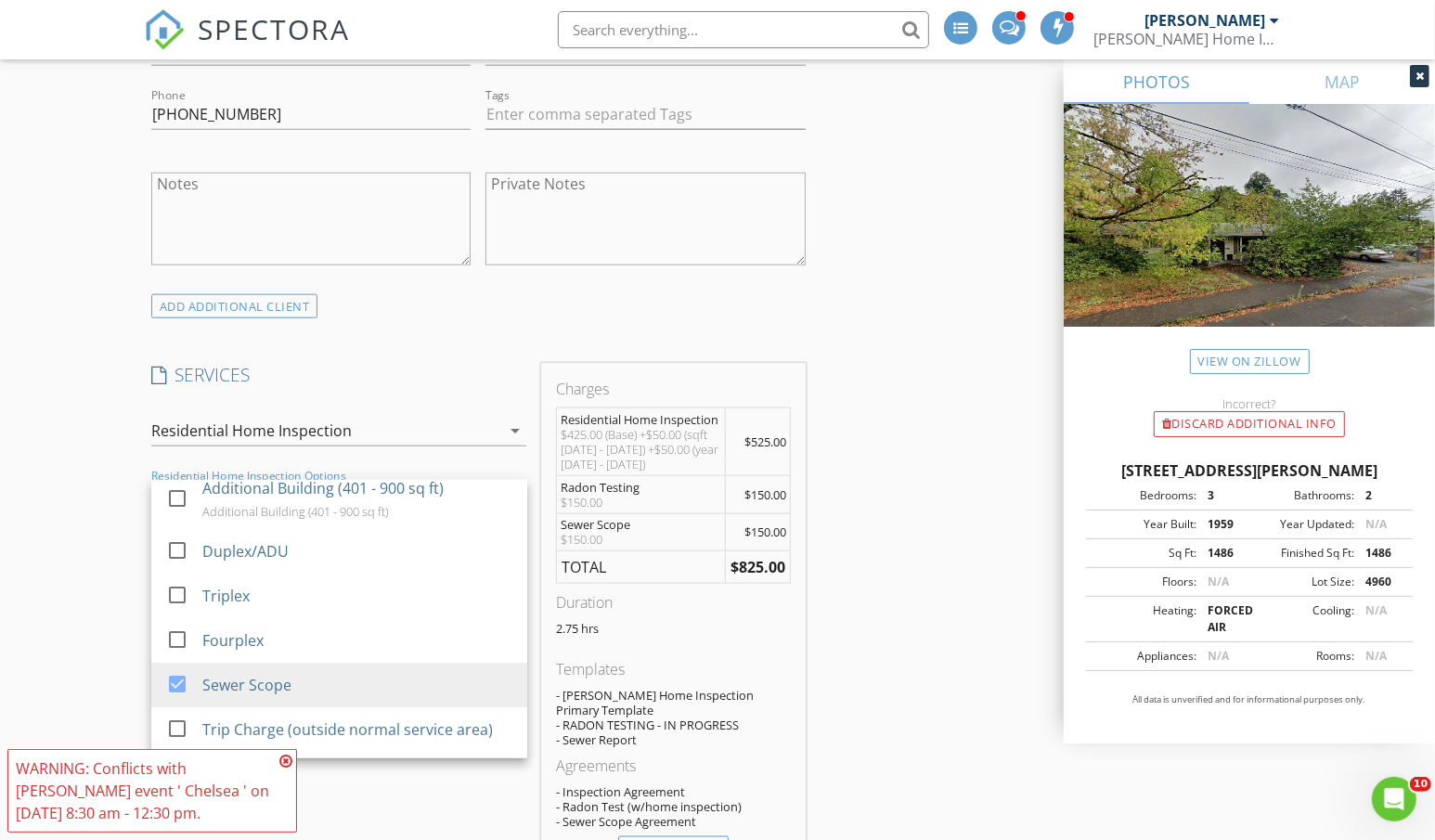
click at [120, 604] on div "New Inspection INSPECTOR(S) check_box_outline_blank Ian Watson check_box Mika D…" at bounding box center [718, 555] width 1435 height 4134
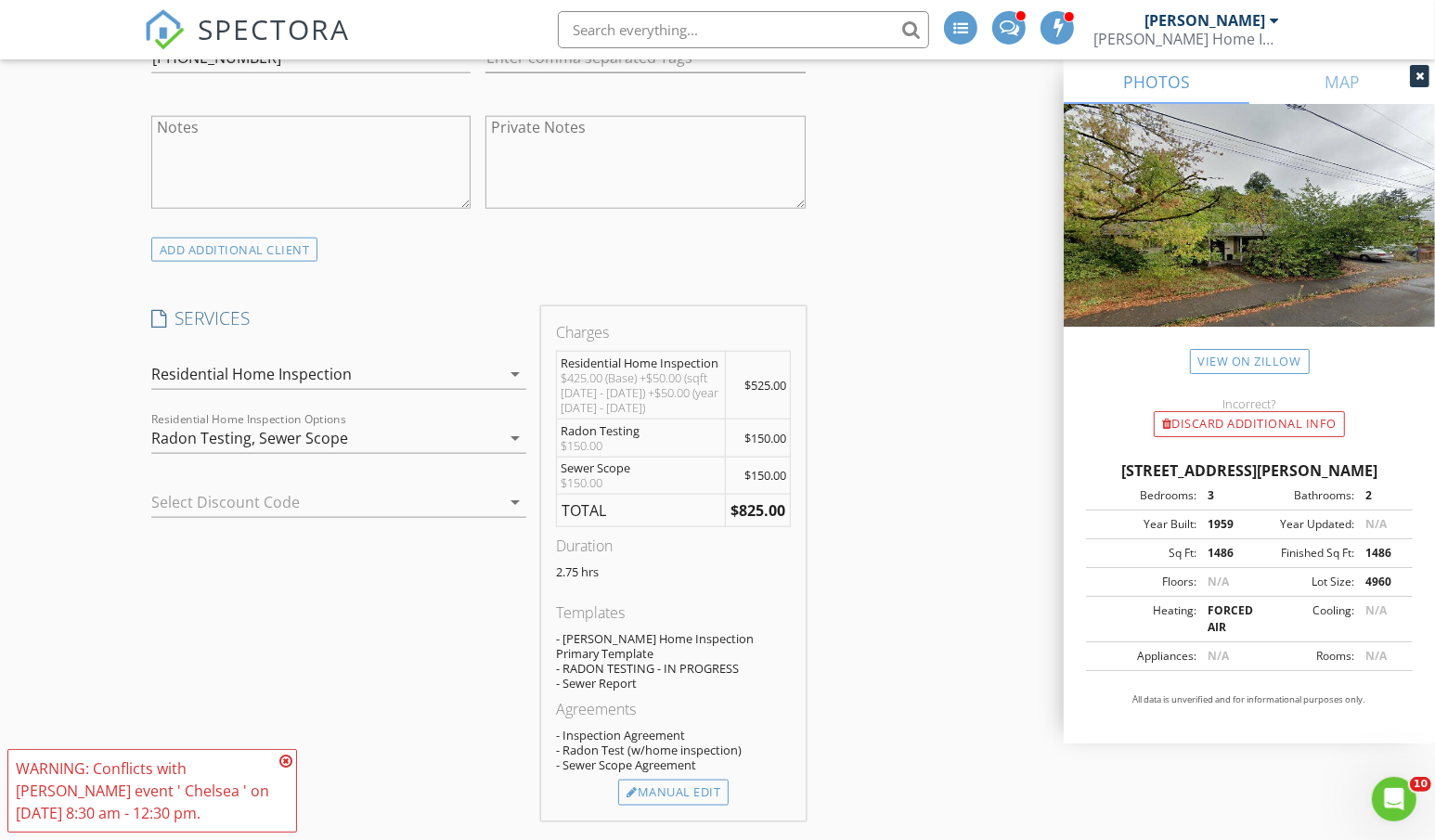
scroll to position [1725, 0]
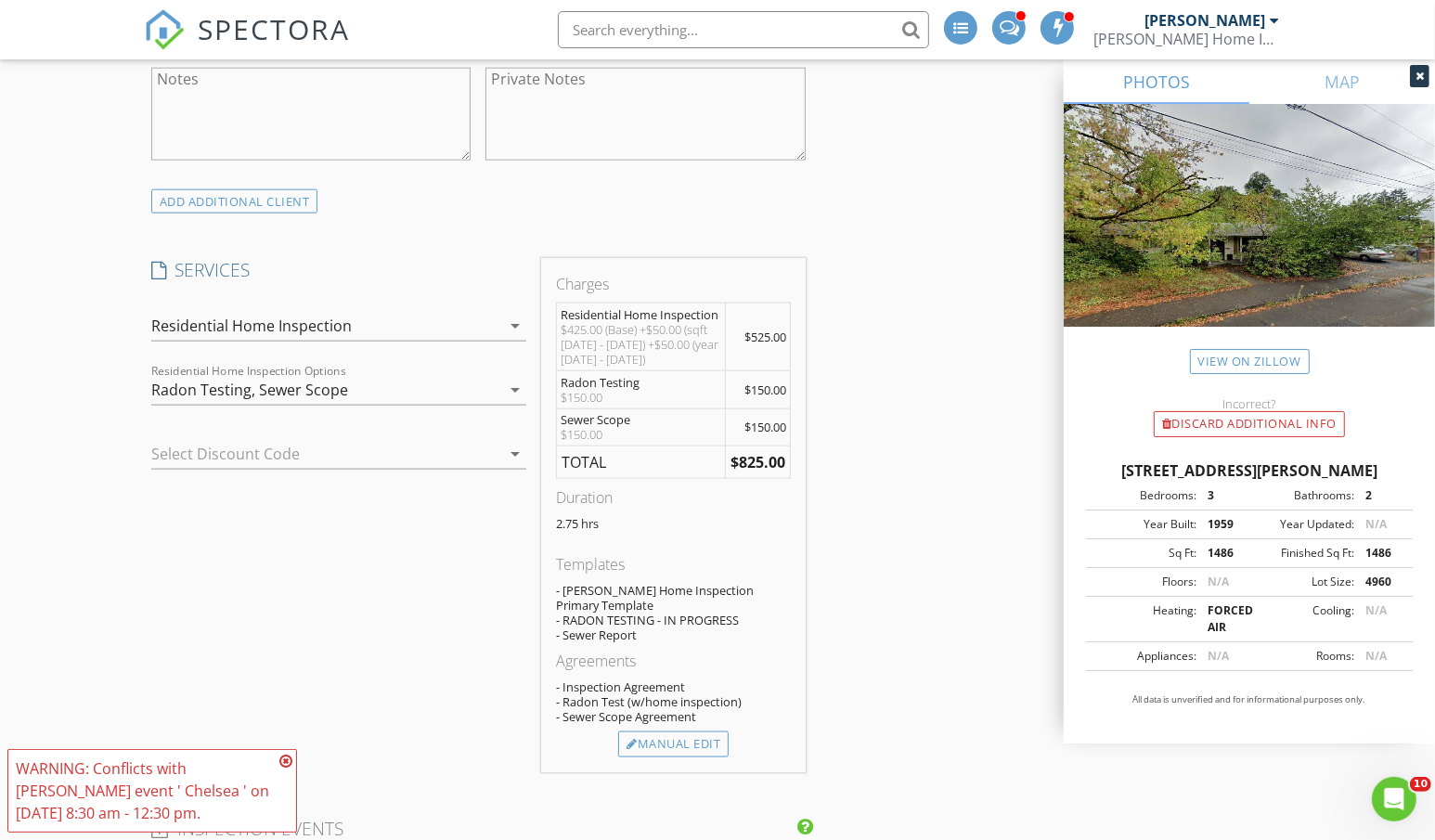
click at [286, 754] on icon at bounding box center [285, 760] width 13 height 14
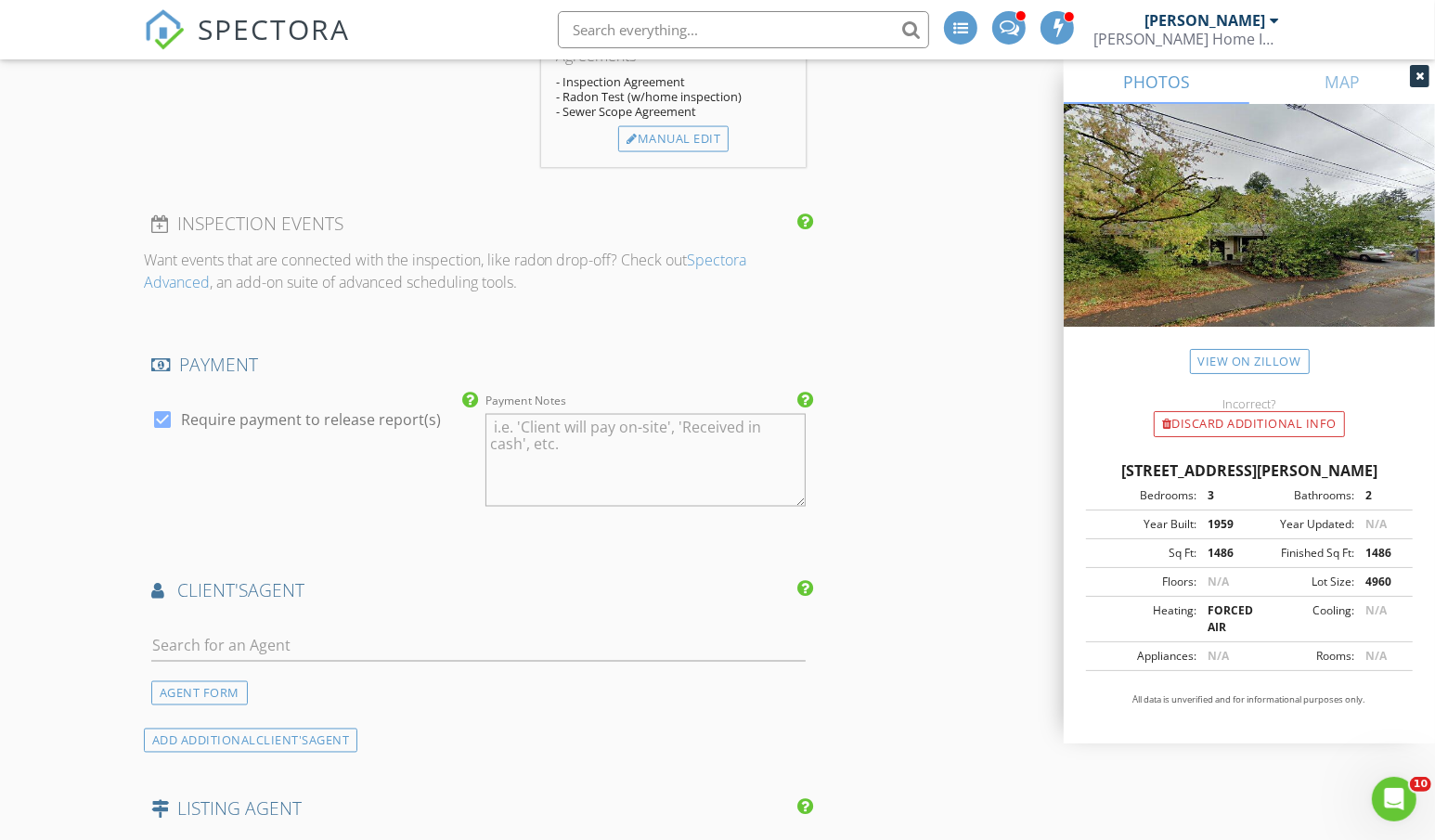
scroll to position [2417, 0]
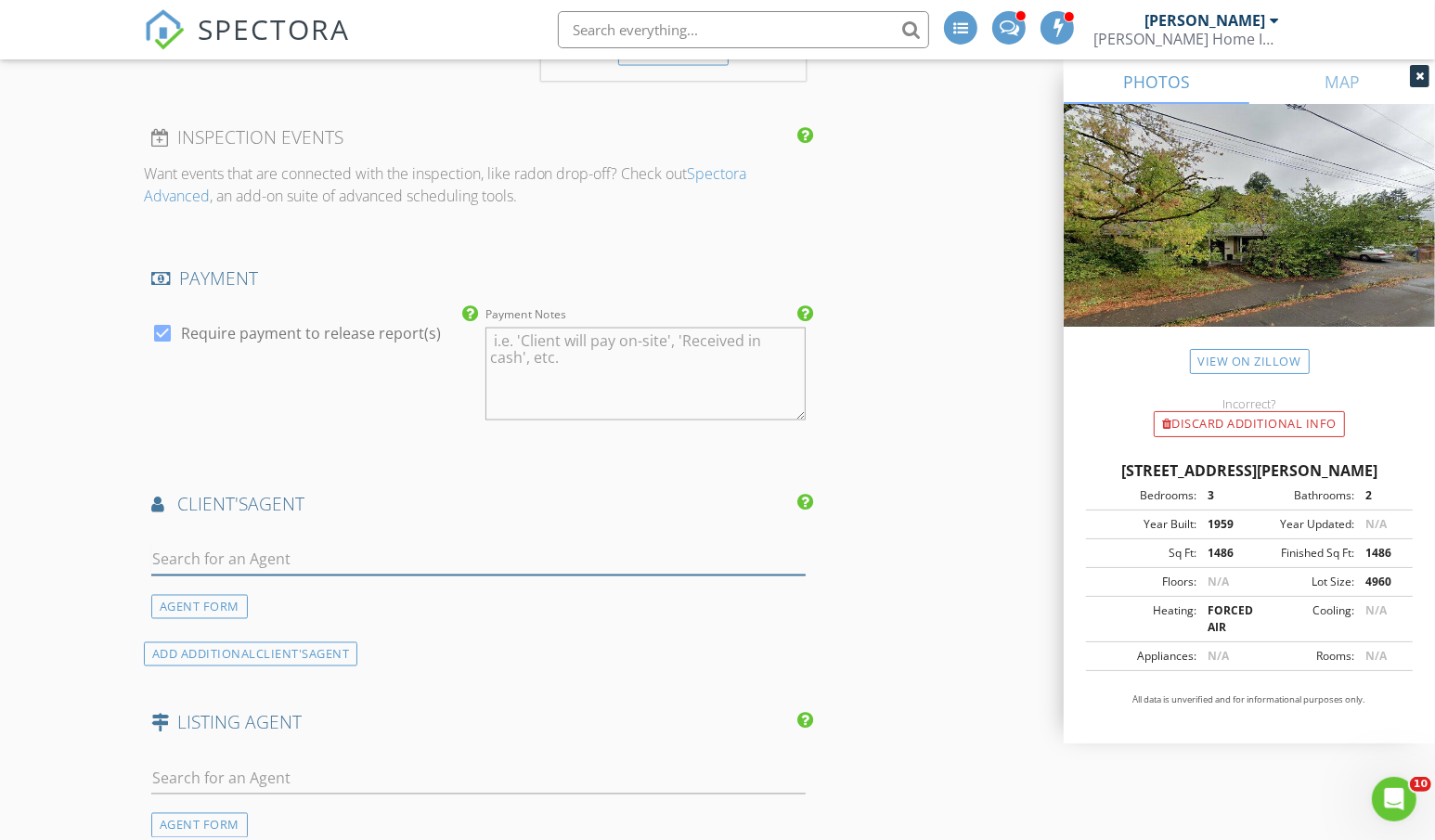
click at [300, 565] on input "text" at bounding box center [478, 560] width 655 height 31
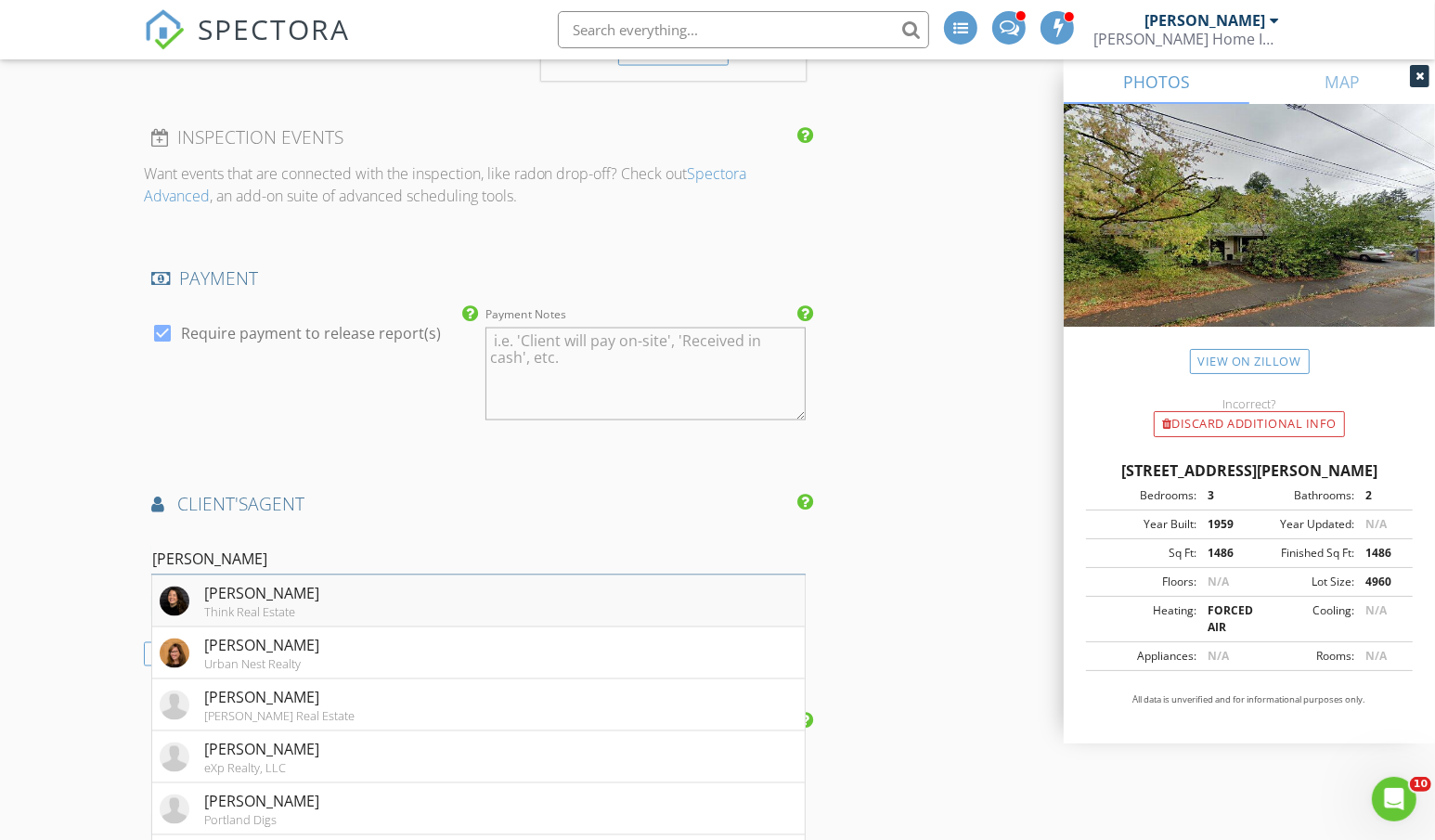
type input "chelsea"
click at [375, 591] on li "Chelsea Lewis Think Real Estate" at bounding box center [478, 601] width 653 height 52
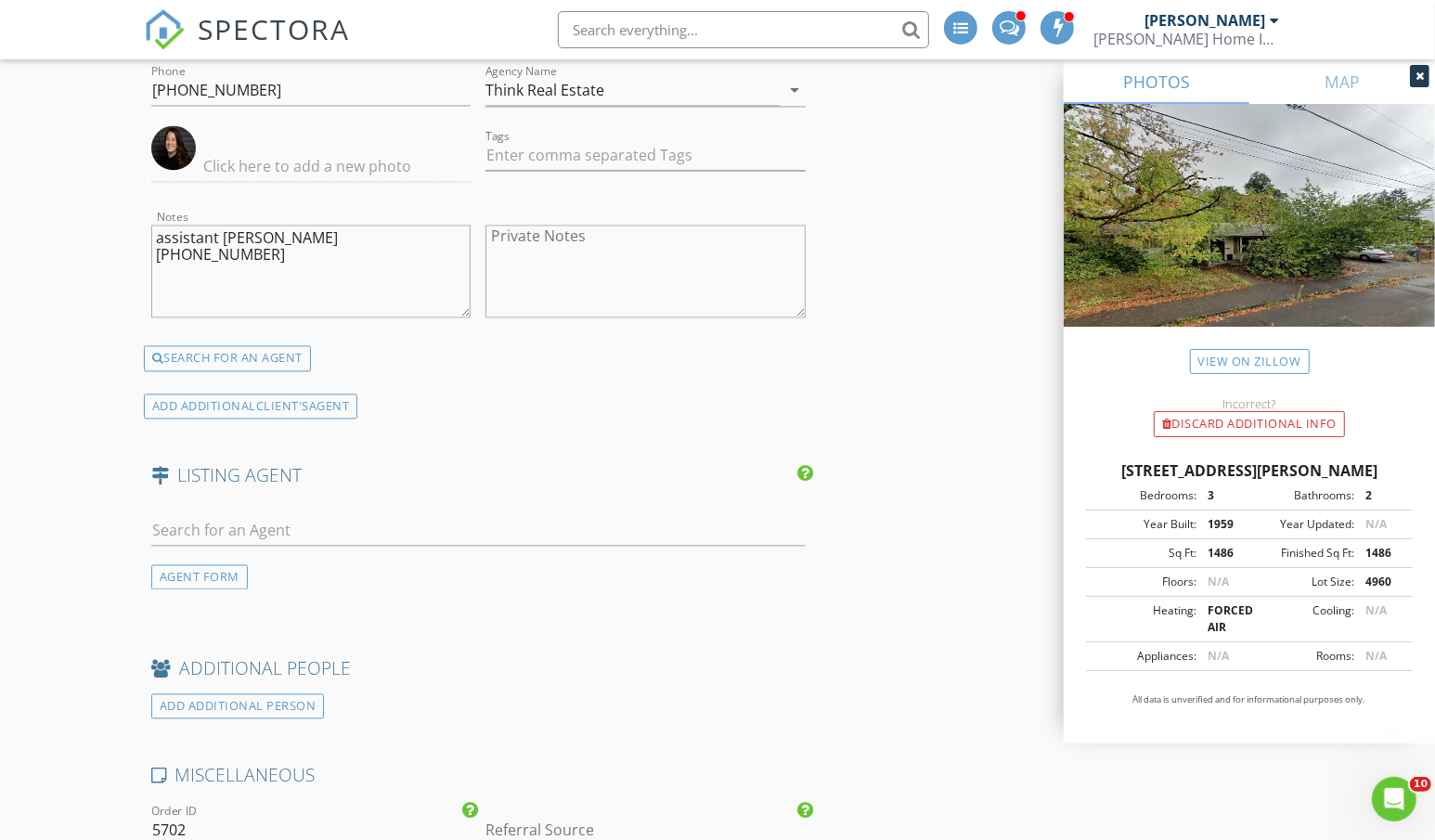
scroll to position [3030, 0]
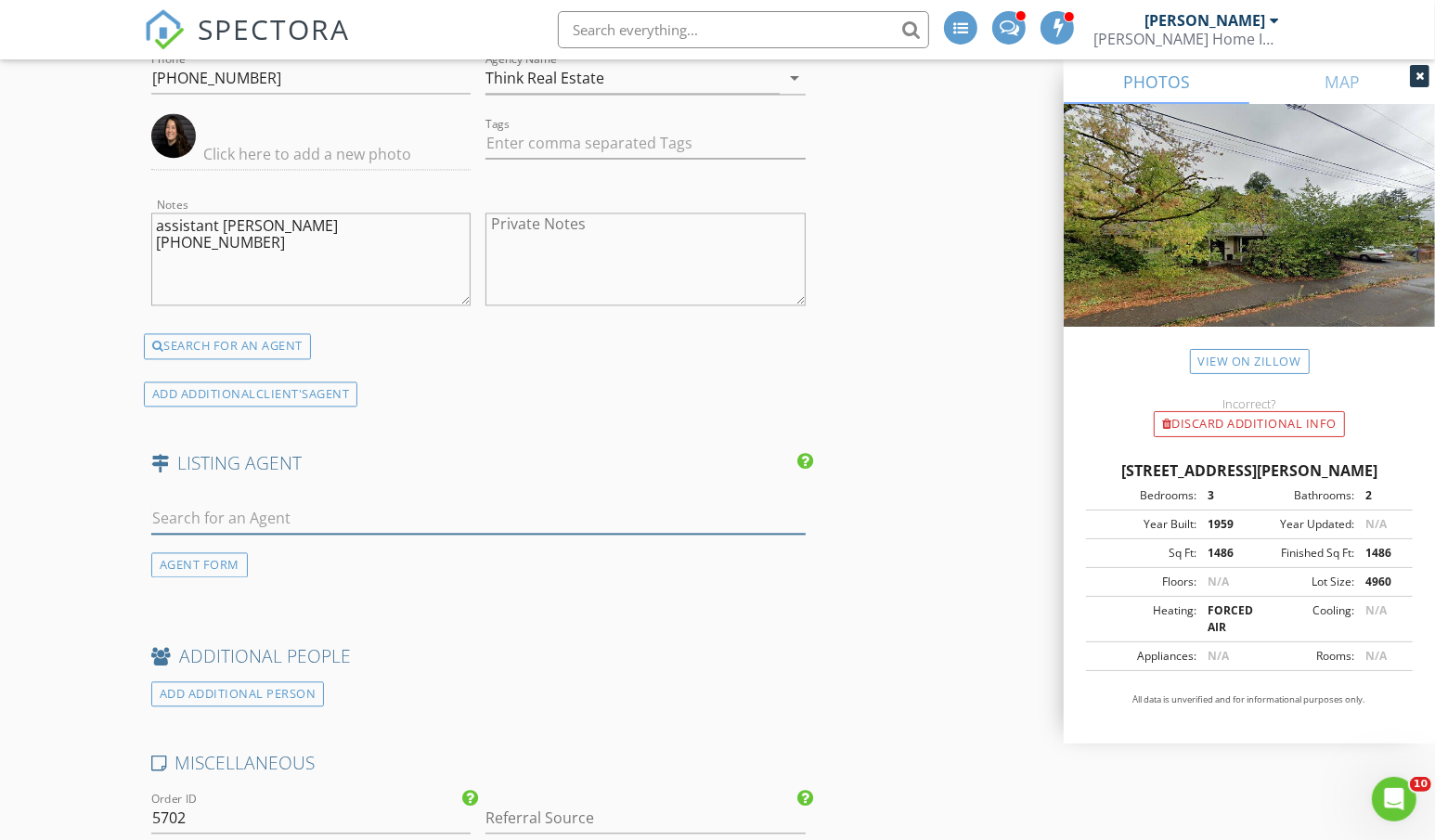
click at [247, 524] on input "text" at bounding box center [478, 518] width 655 height 31
paste input "Eldridge Huntington"
type input "Eldridge Huntington"
click at [287, 562] on div "Eldridge Huntington" at bounding box center [261, 551] width 115 height 22
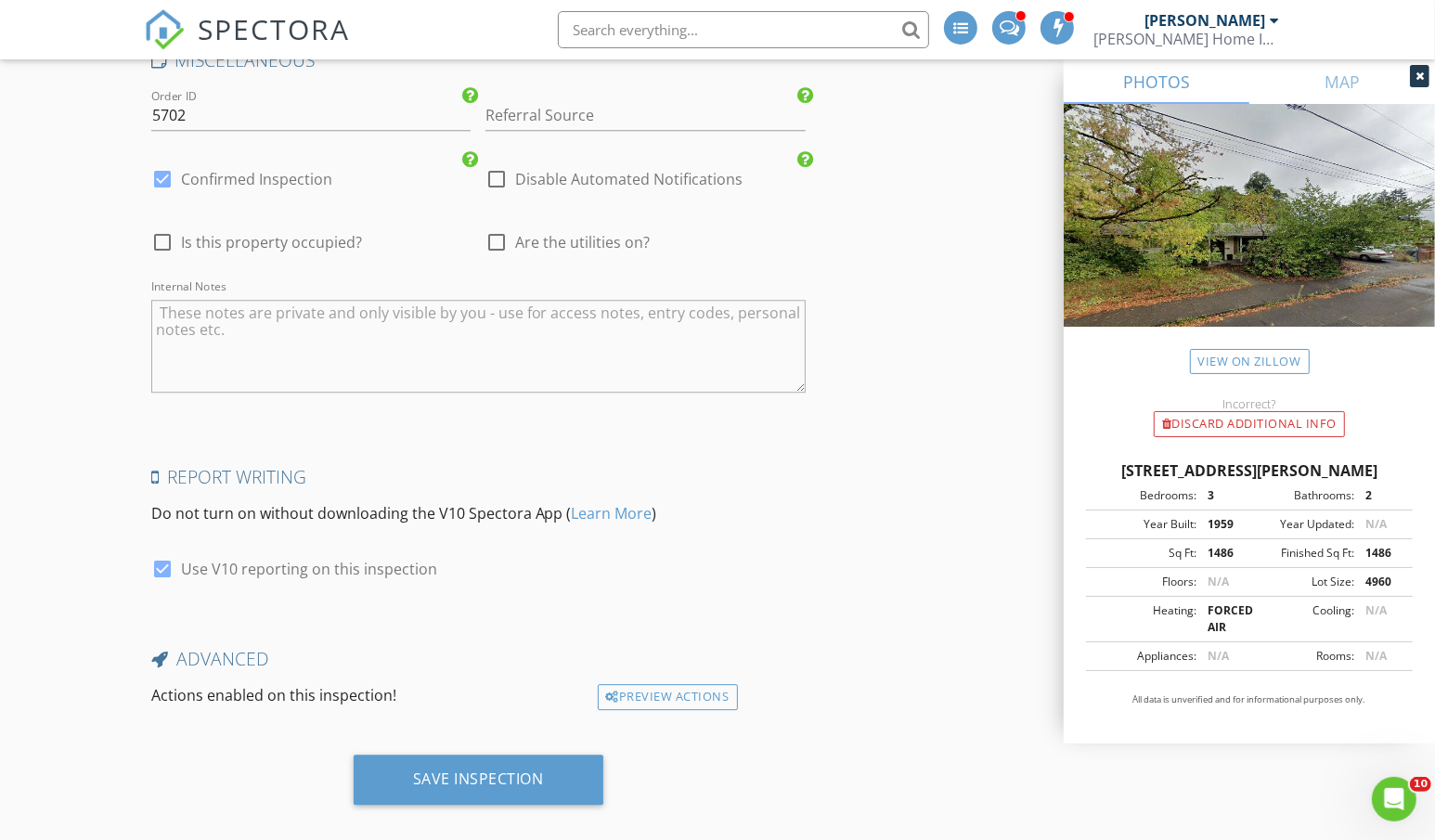
scroll to position [4138, 0]
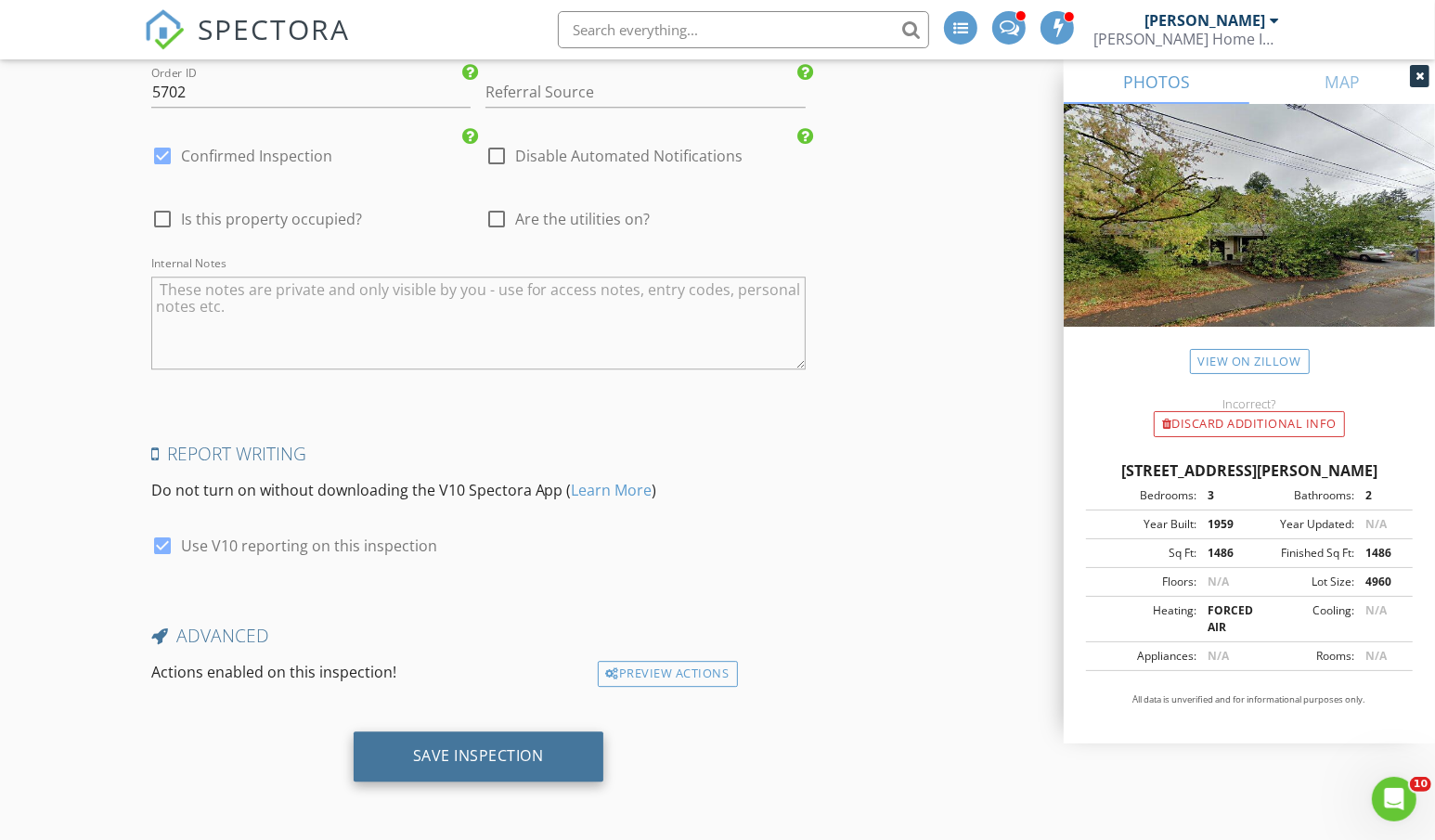
click at [479, 762] on div "Save Inspection" at bounding box center [478, 755] width 131 height 18
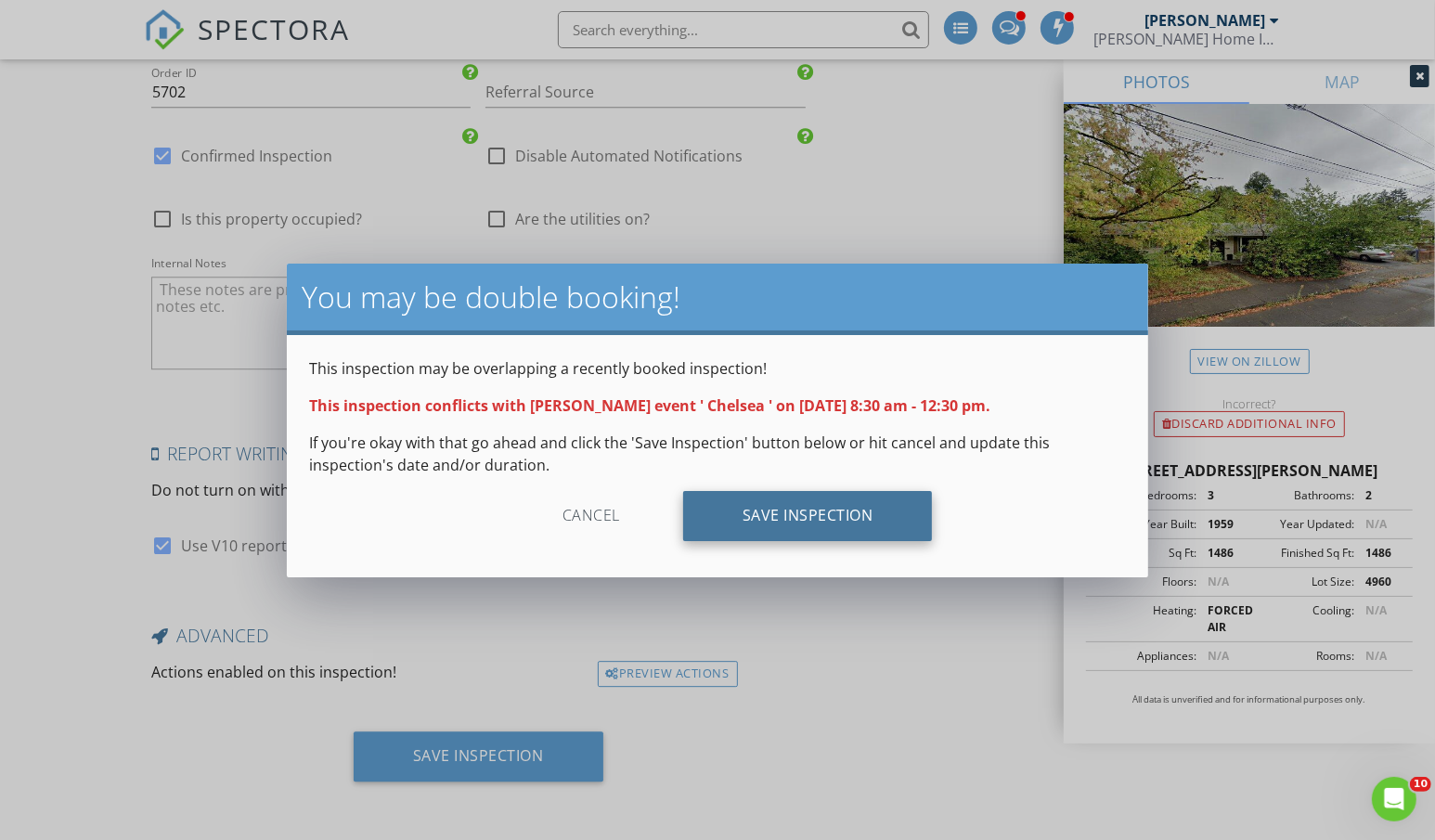
click at [819, 519] on div "Save Inspection" at bounding box center [807, 516] width 249 height 50
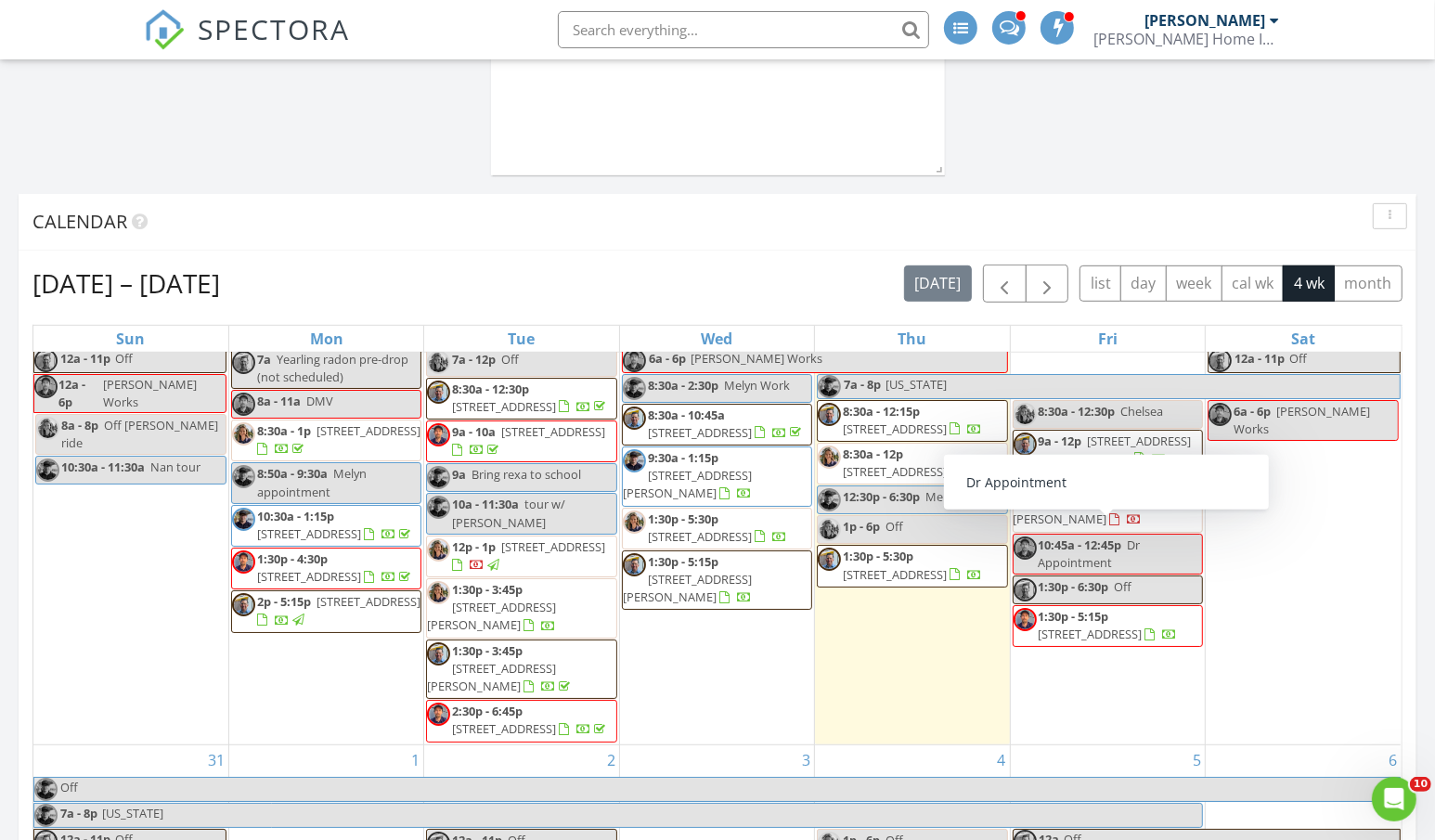
scroll to position [58, 0]
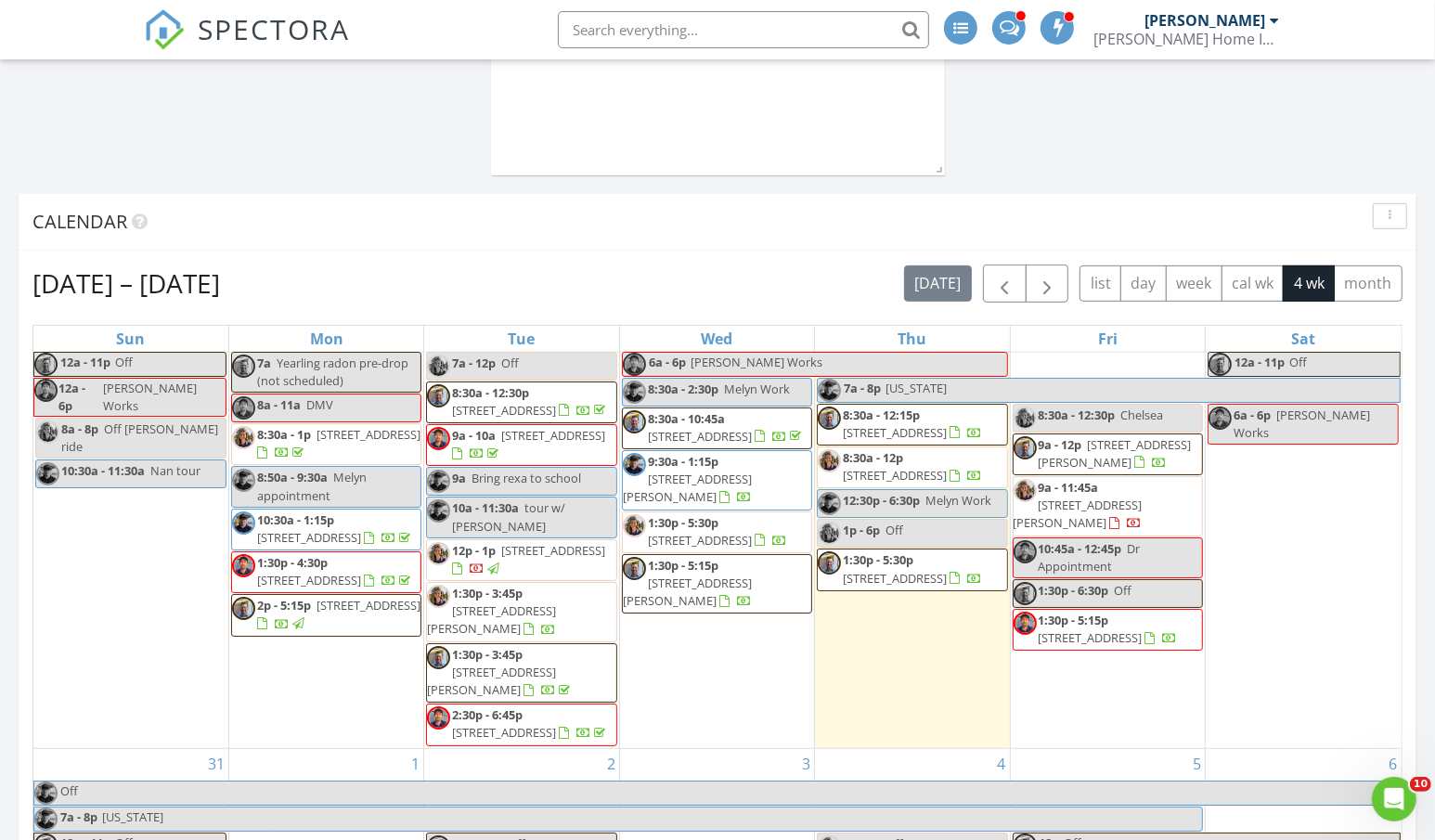
click at [1084, 425] on span "8:30a - 12:30p Chelsea" at bounding box center [1088, 418] width 150 height 23
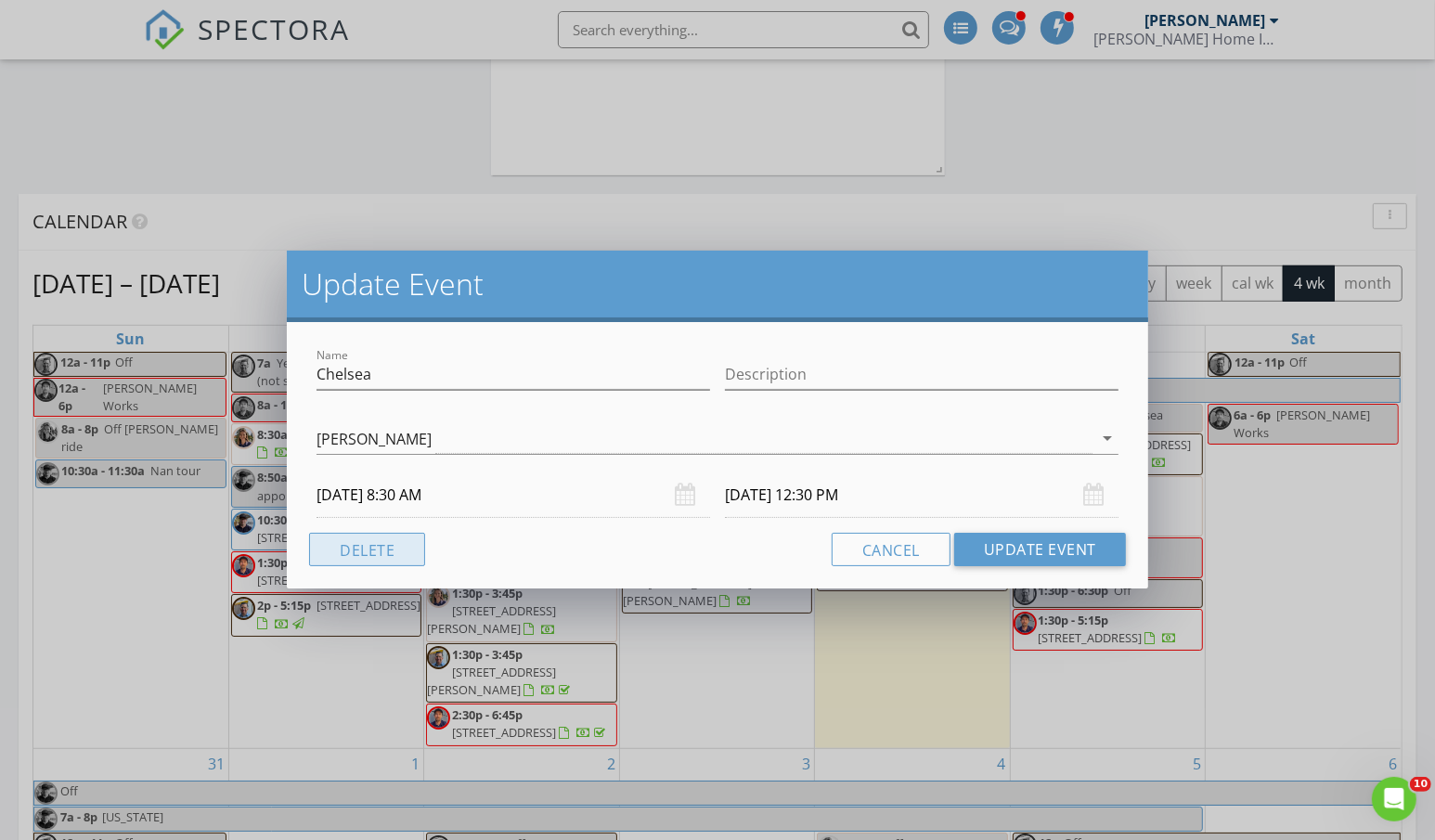
click at [399, 545] on button "Delete" at bounding box center [367, 549] width 116 height 34
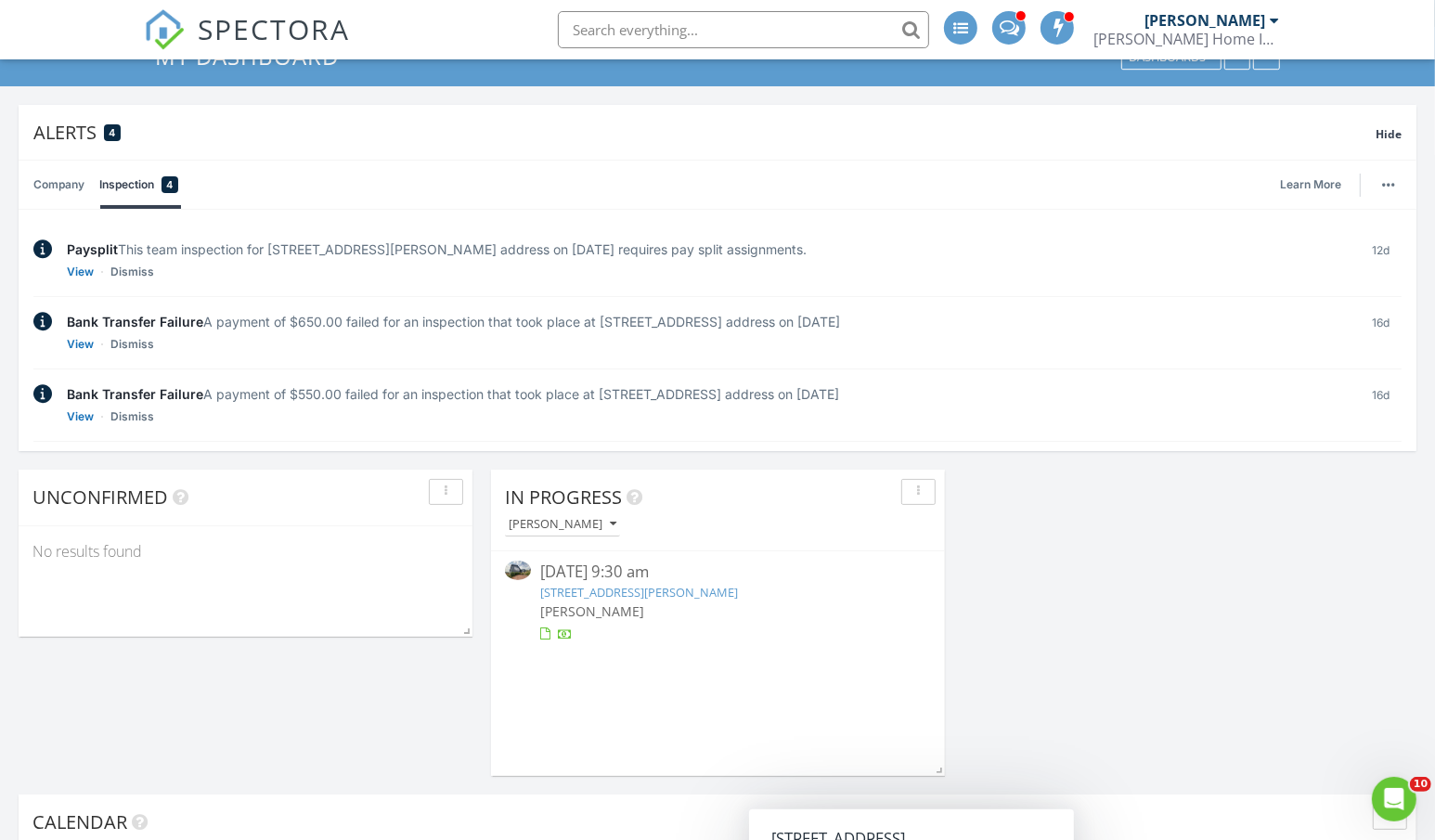
scroll to position [0, 0]
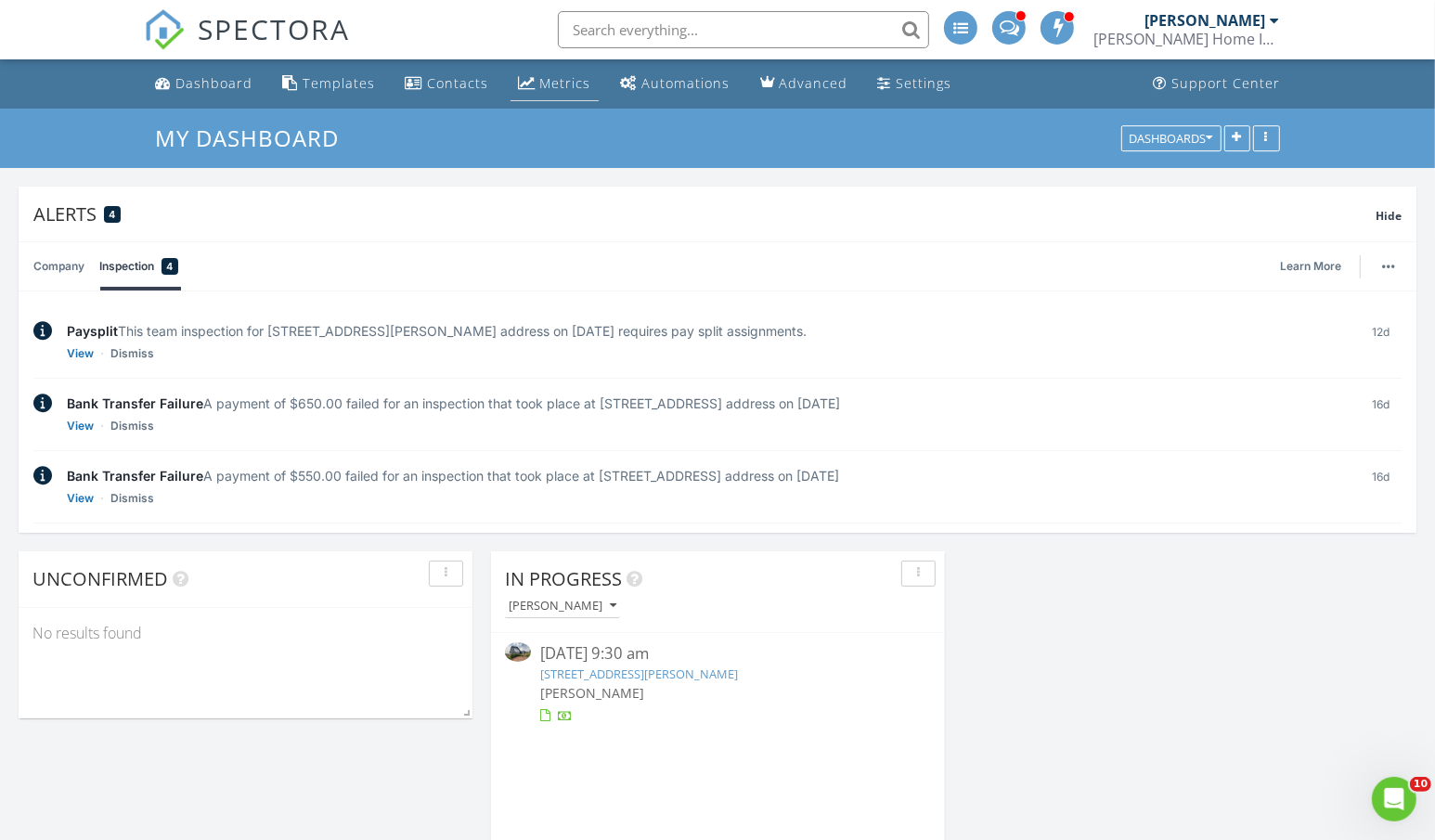
click at [547, 88] on div "Metrics" at bounding box center [566, 83] width 51 height 17
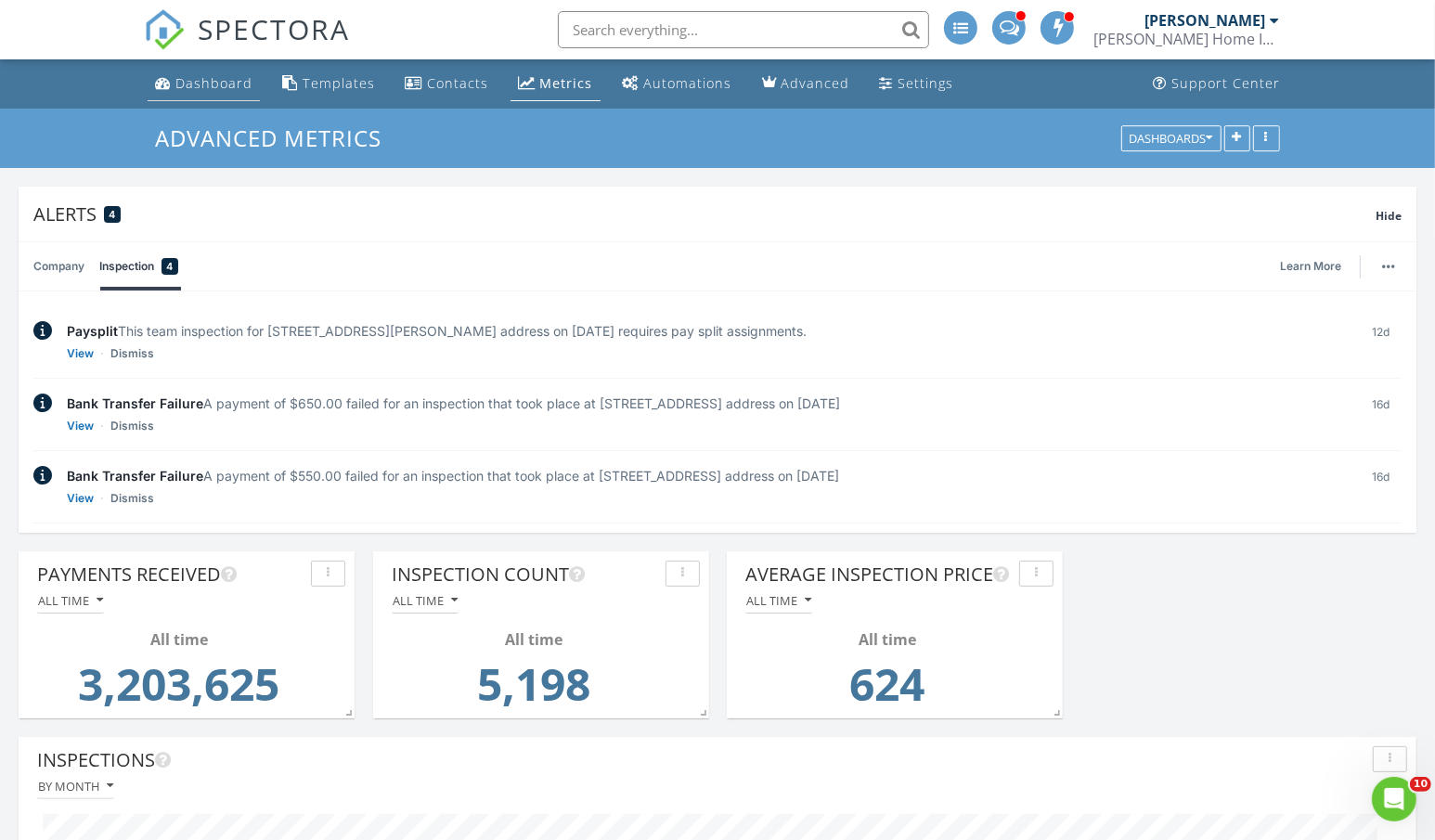
click at [217, 82] on div "Dashboard" at bounding box center [214, 83] width 77 height 17
